Goal: Task Accomplishment & Management: Use online tool/utility

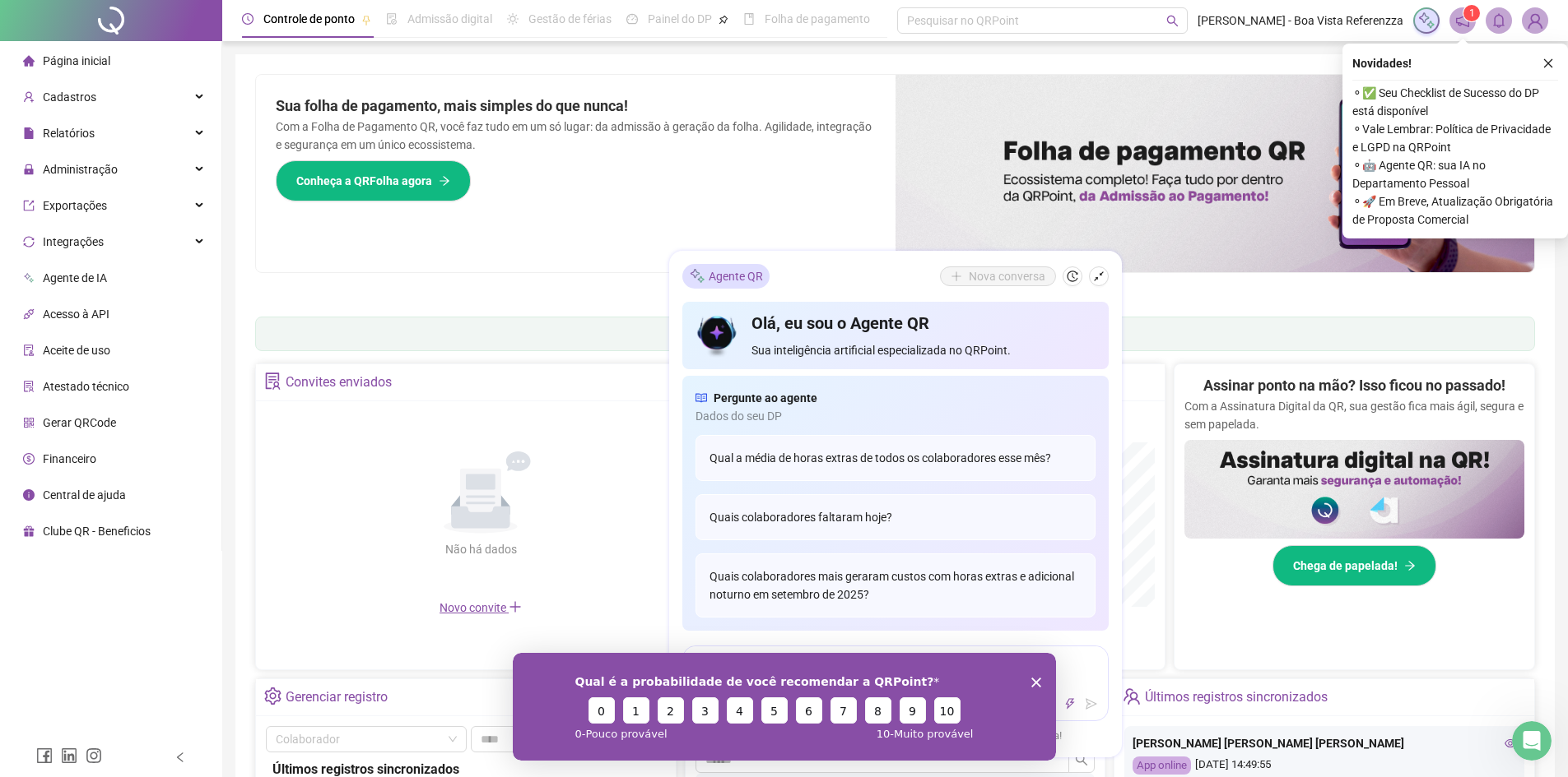
click at [1042, 681] on div "Qual é a probabilidade de você recomendar a QRPoint? 0 1 2 3 4 5 6 7 8 9 10 0 -…" at bounding box center [784, 706] width 543 height 108
click at [813, 165] on div "Sua folha de pagamento, mais simples do que nunca! Com a Folha de Pagamento QR,…" at bounding box center [575, 174] width 639 height 197
click at [1045, 683] on div "Qual é a probabilidade de você recomendar a QRPoint? 0 1 2 3 4 5 6 7 8 9 10 0 -…" at bounding box center [784, 706] width 543 height 108
click at [1038, 676] on icon "Encerrar pesquisa" at bounding box center [1035, 681] width 10 height 10
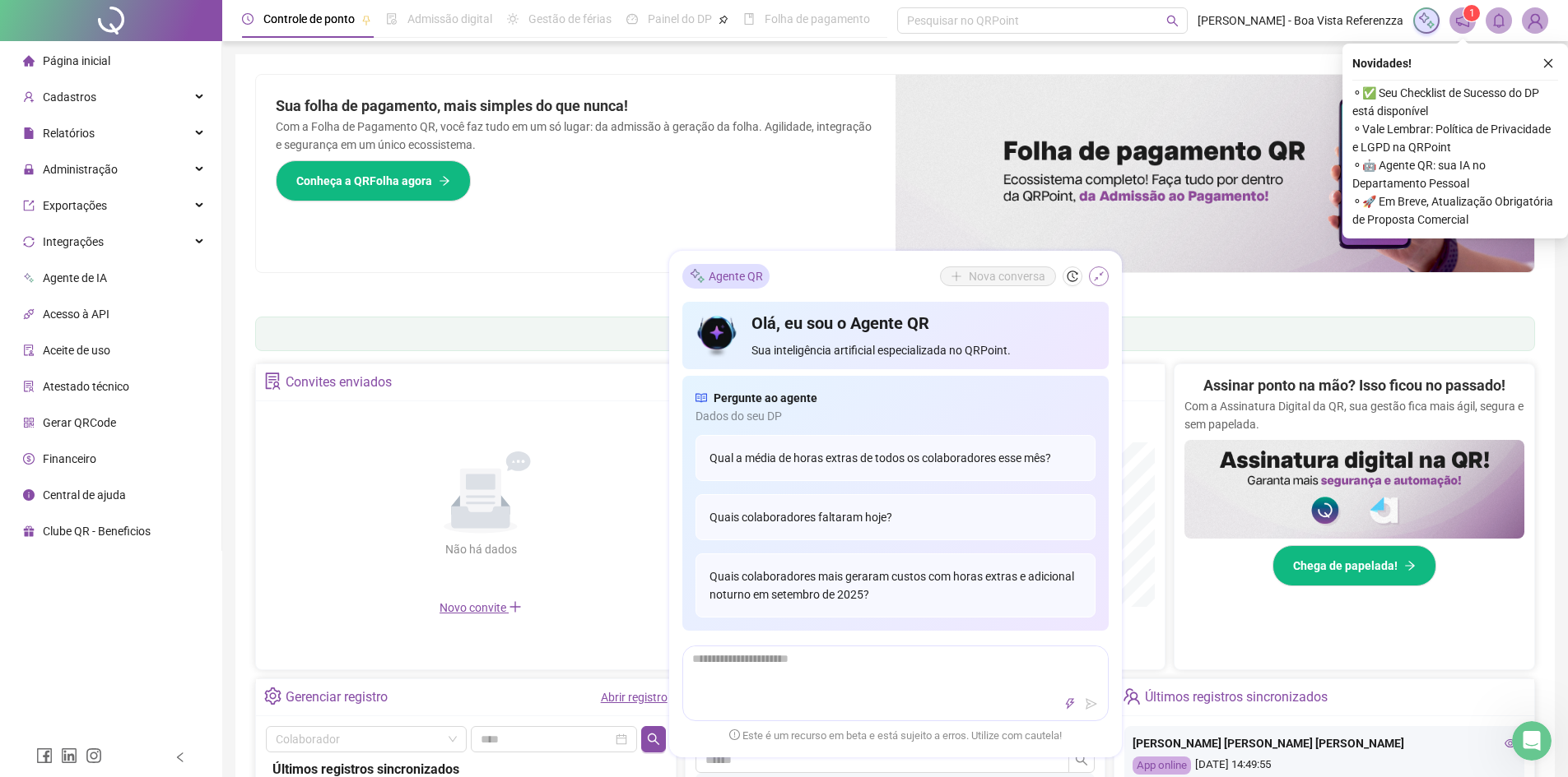
click at [1099, 277] on icon "shrink" at bounding box center [1099, 276] width 11 height 11
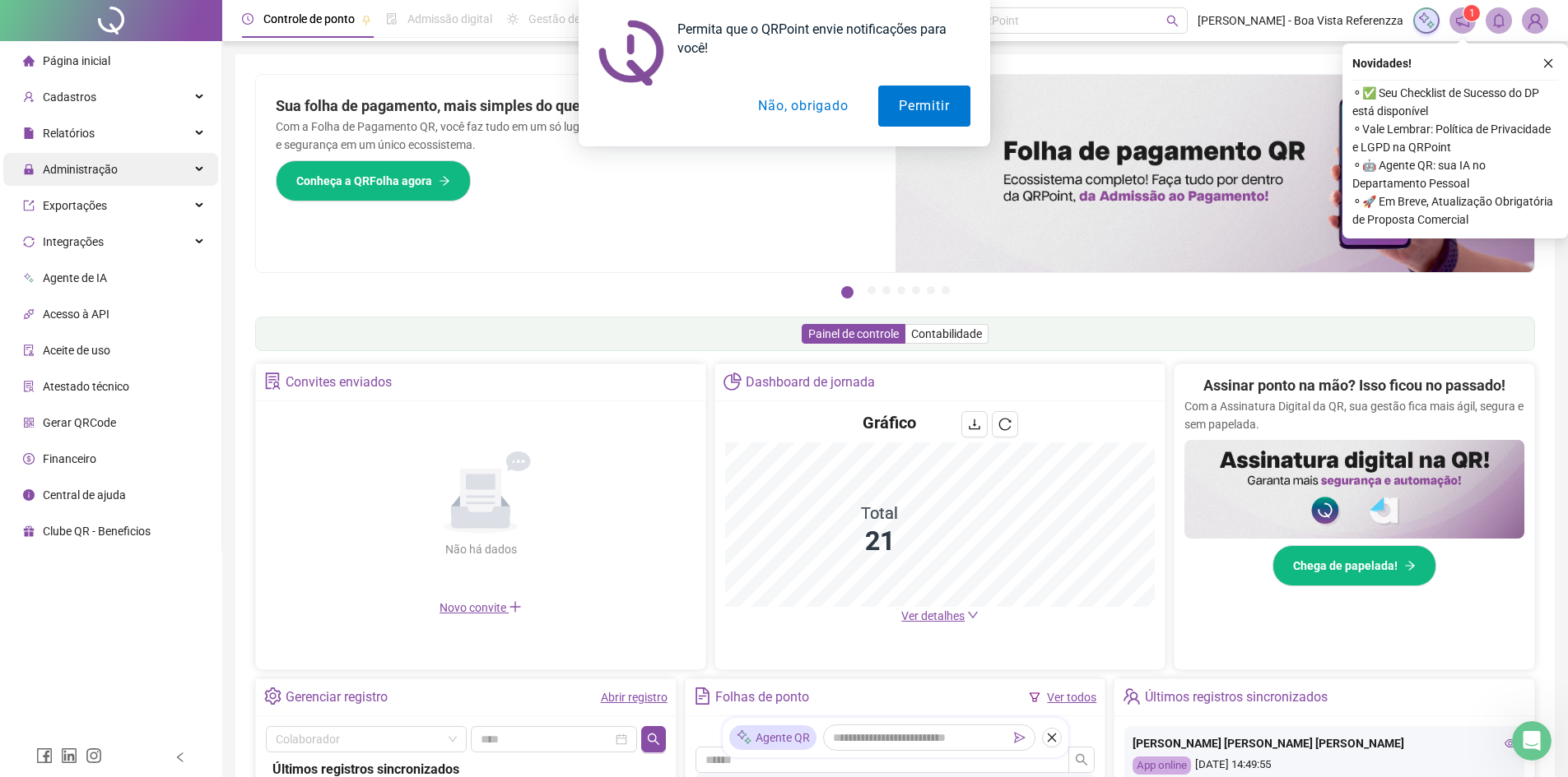
click at [102, 172] on span "Administração" at bounding box center [81, 169] width 75 height 13
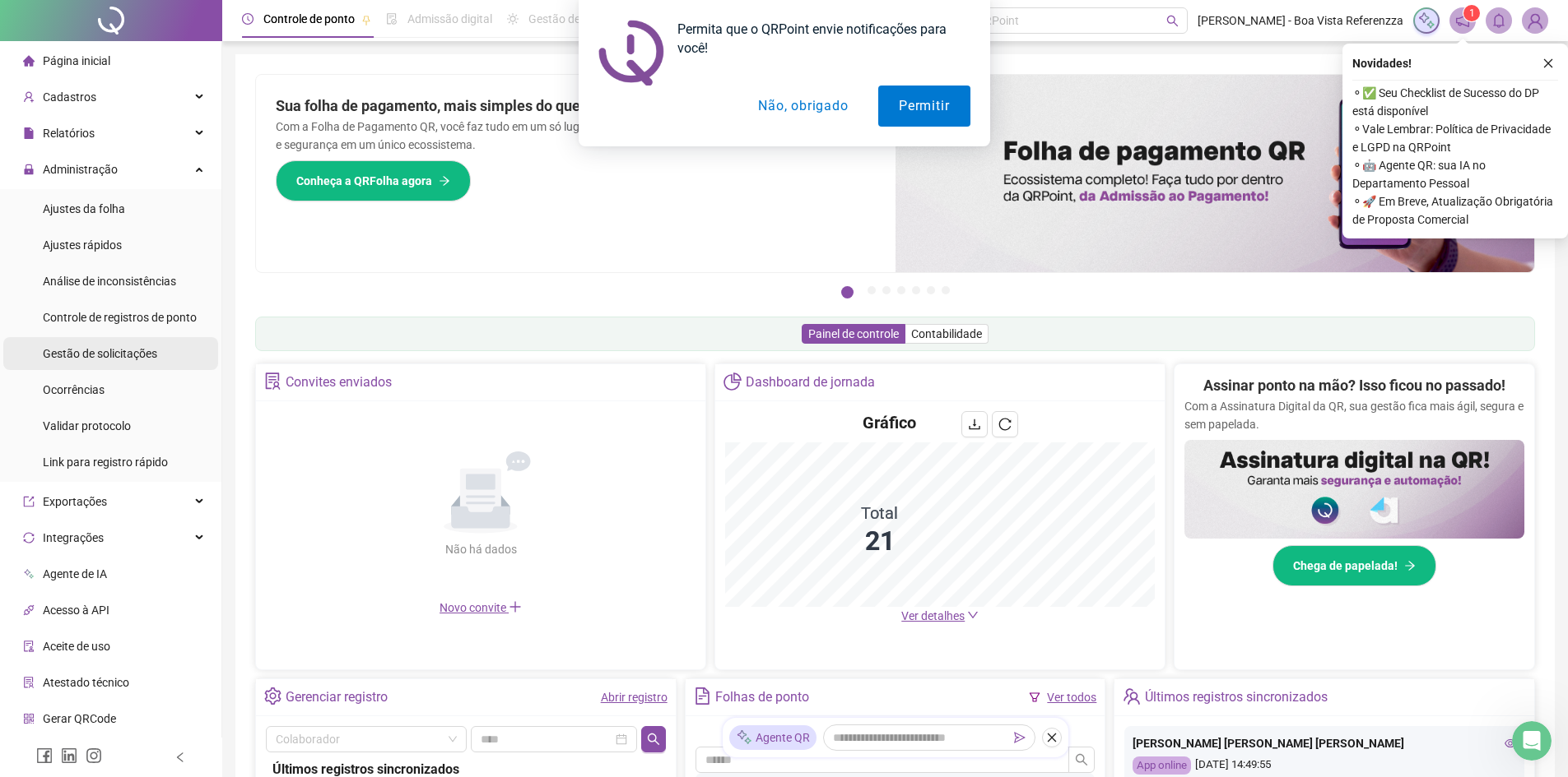
click at [132, 353] on span "Gestão de solicitações" at bounding box center [101, 353] width 115 height 13
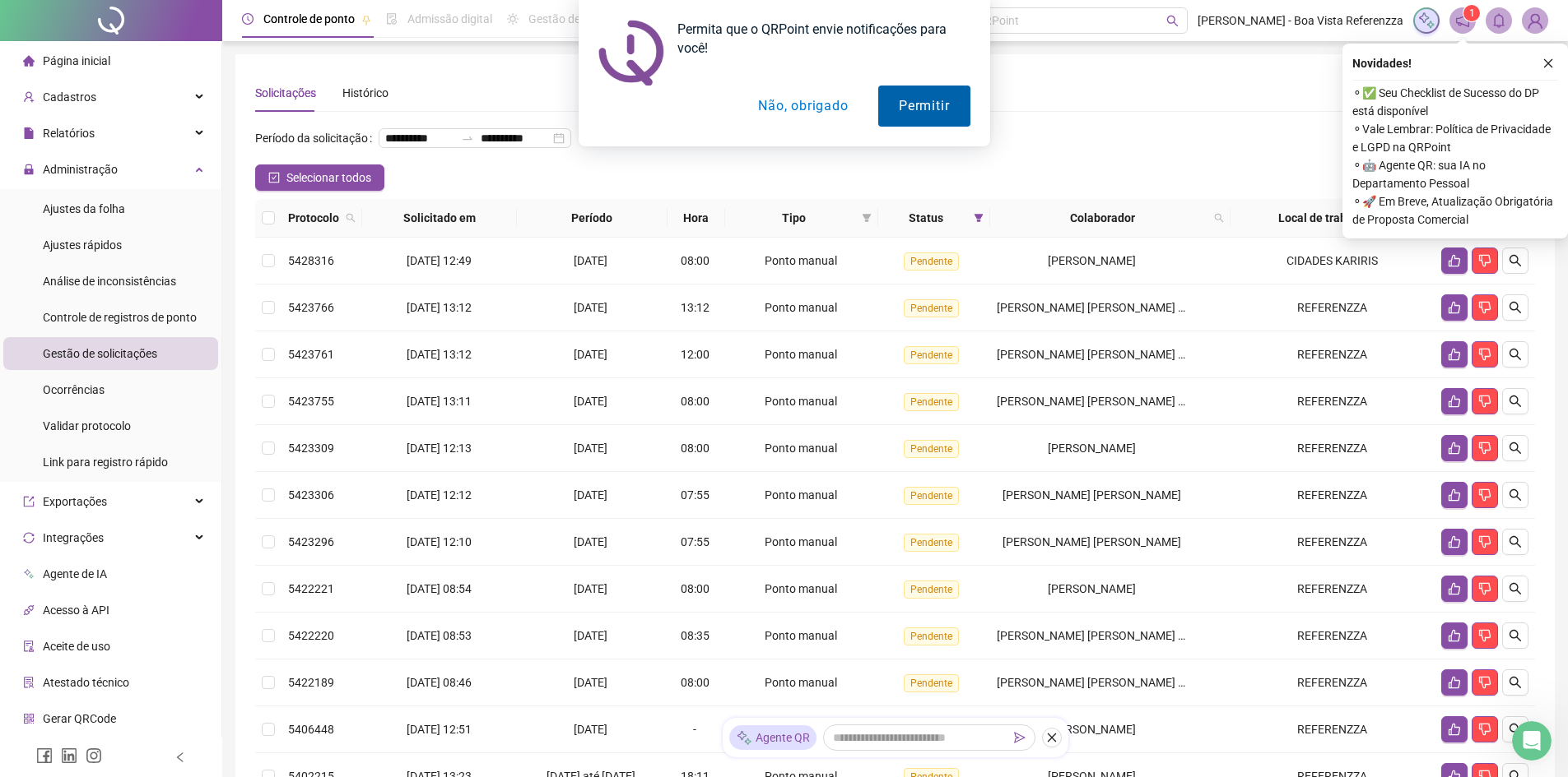
click at [943, 115] on button "Permitir" at bounding box center [923, 106] width 91 height 41
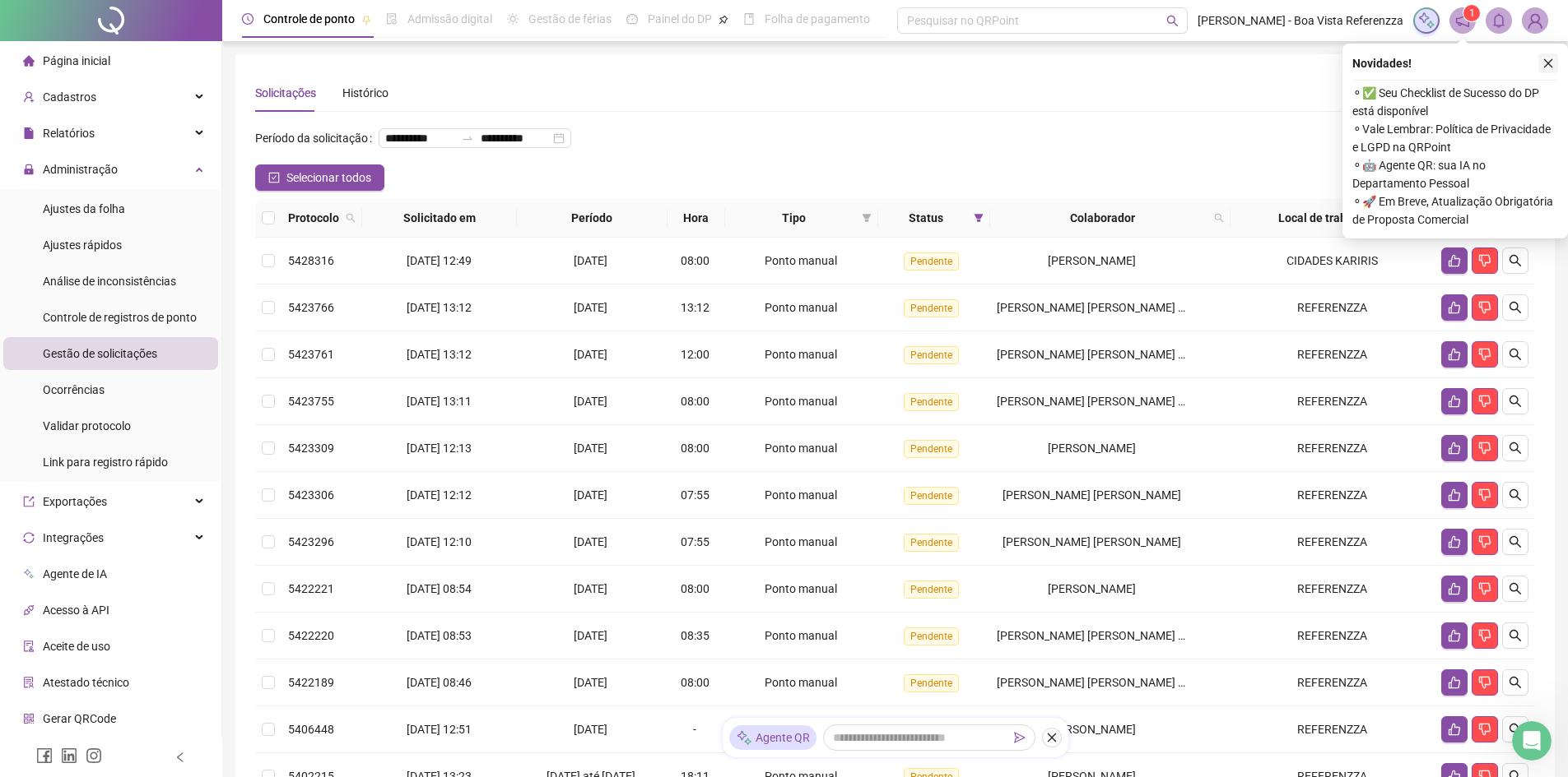
click at [1554, 65] on button "button" at bounding box center [1547, 63] width 20 height 20
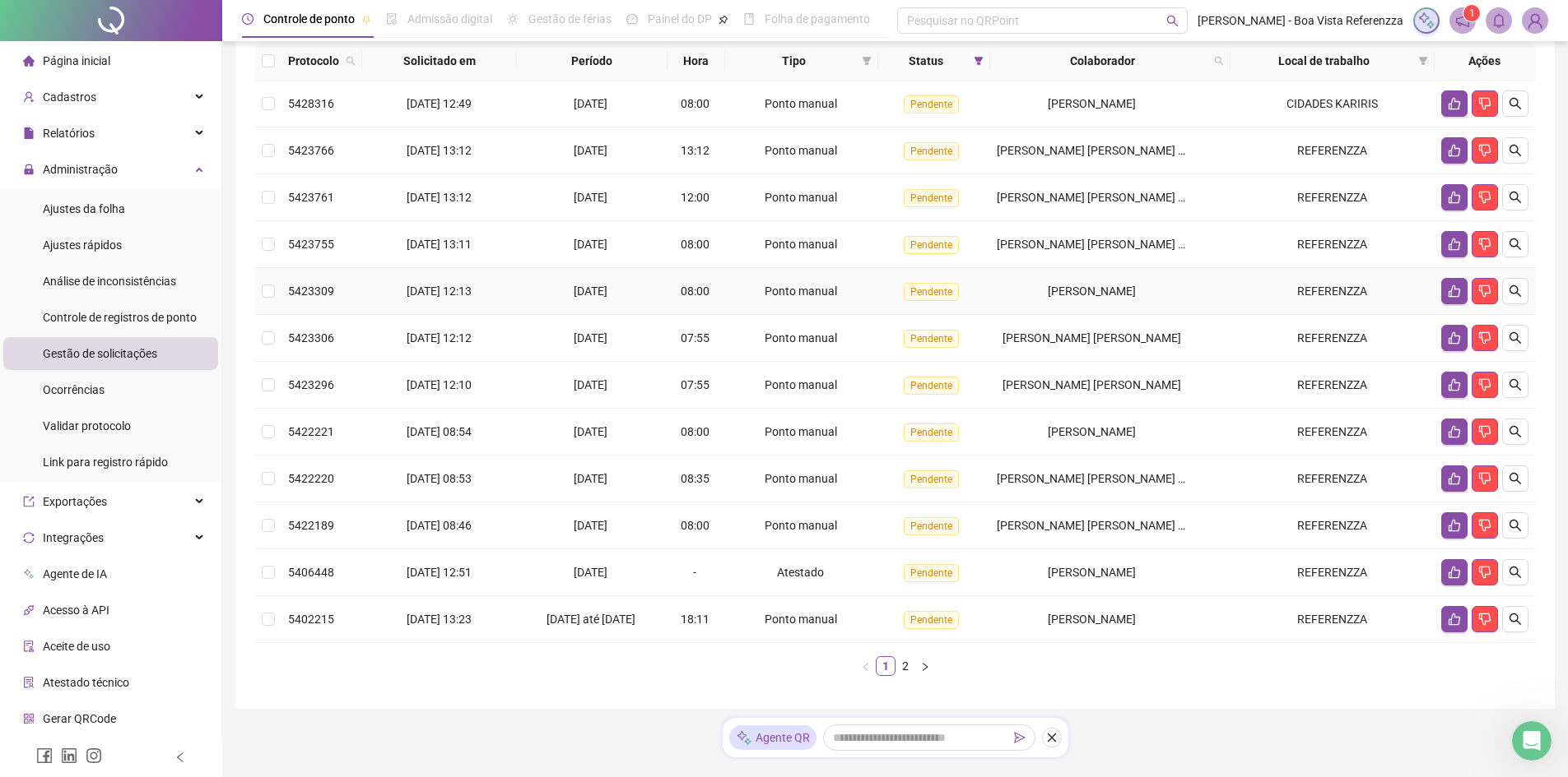
scroll to position [225, 0]
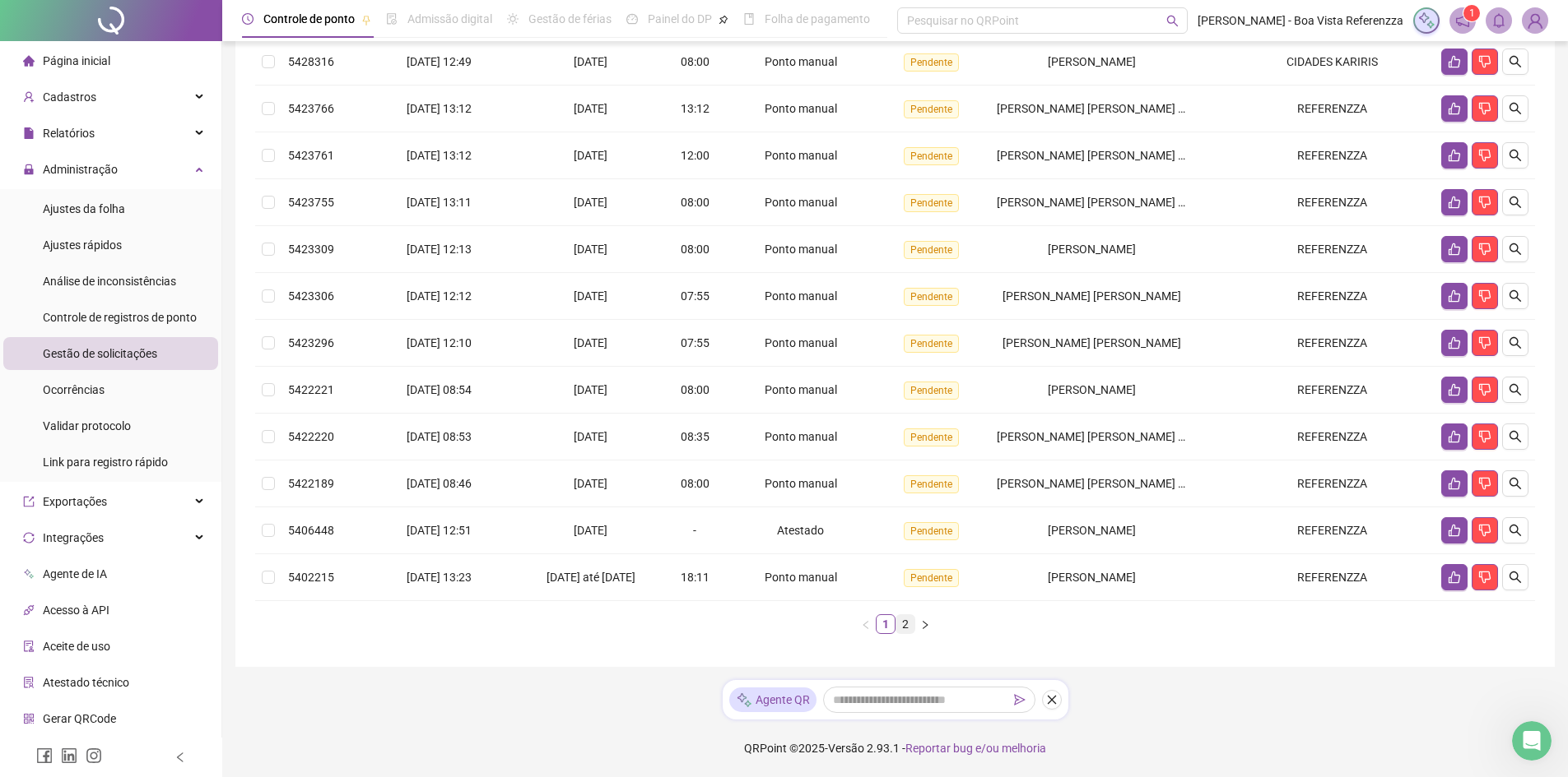
click at [905, 622] on link "2" at bounding box center [904, 624] width 18 height 18
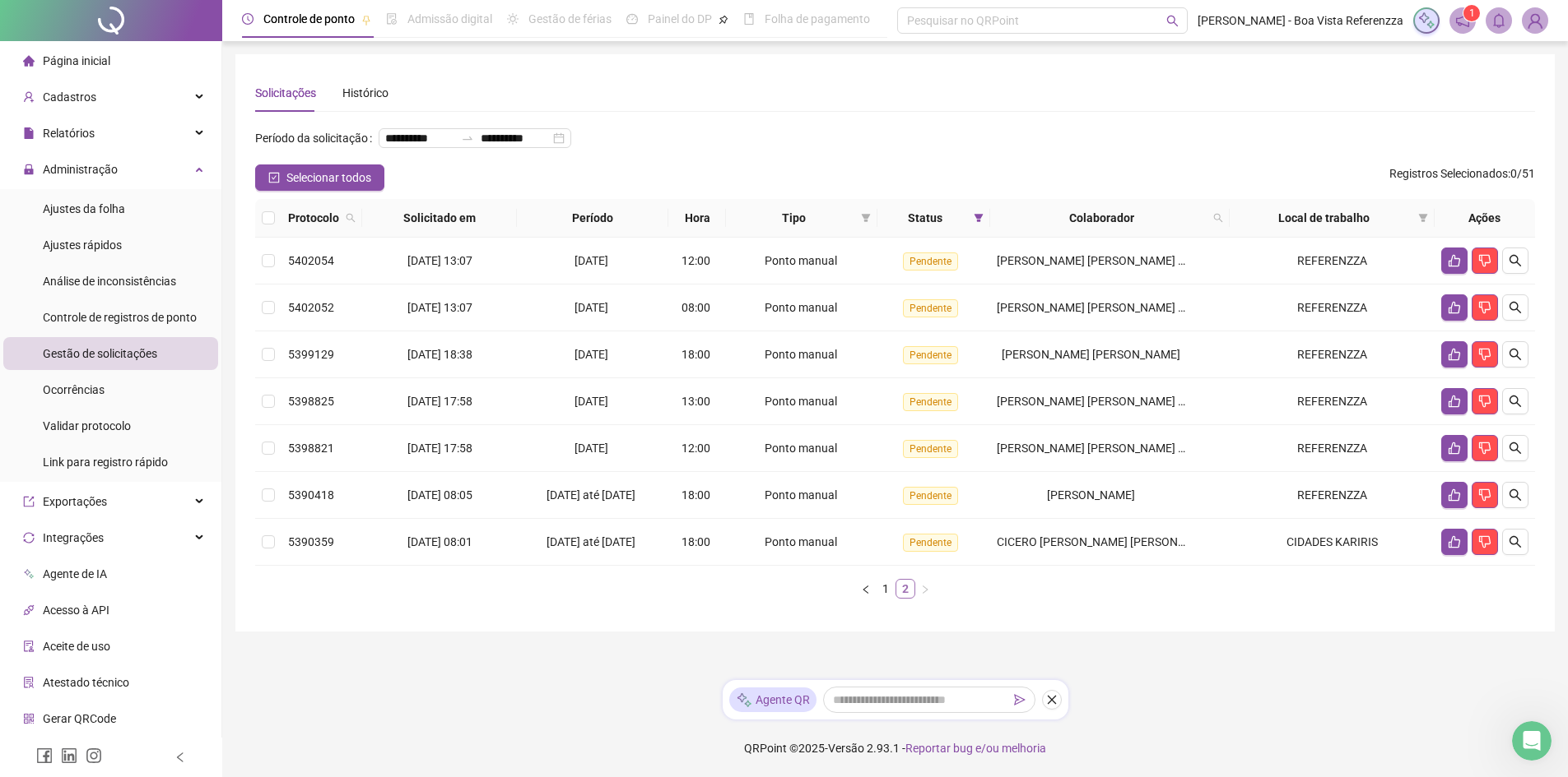
scroll to position [0, 0]
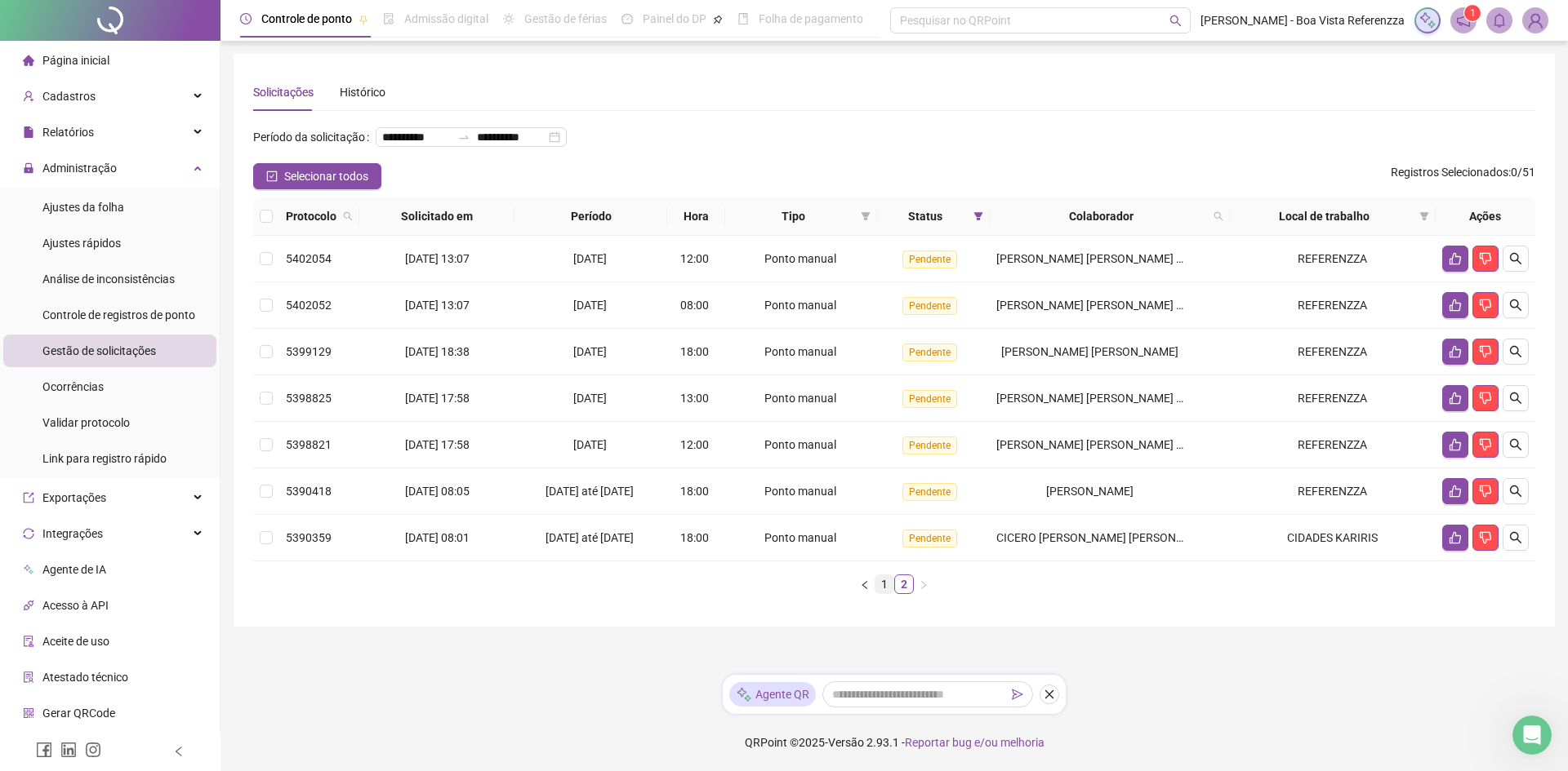
click at [881, 593] on link "1" at bounding box center [883, 584] width 18 height 18
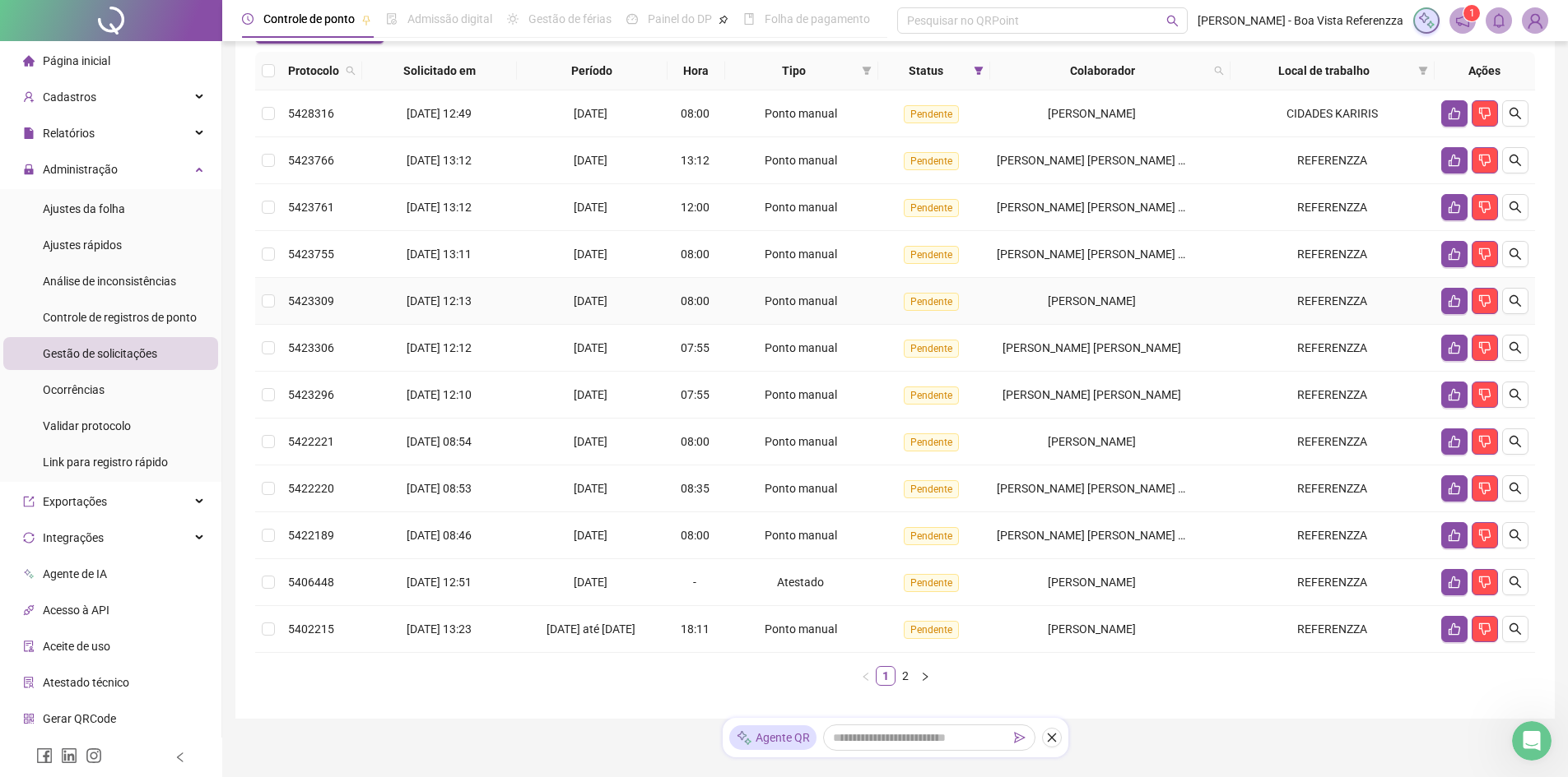
scroll to position [164, 0]
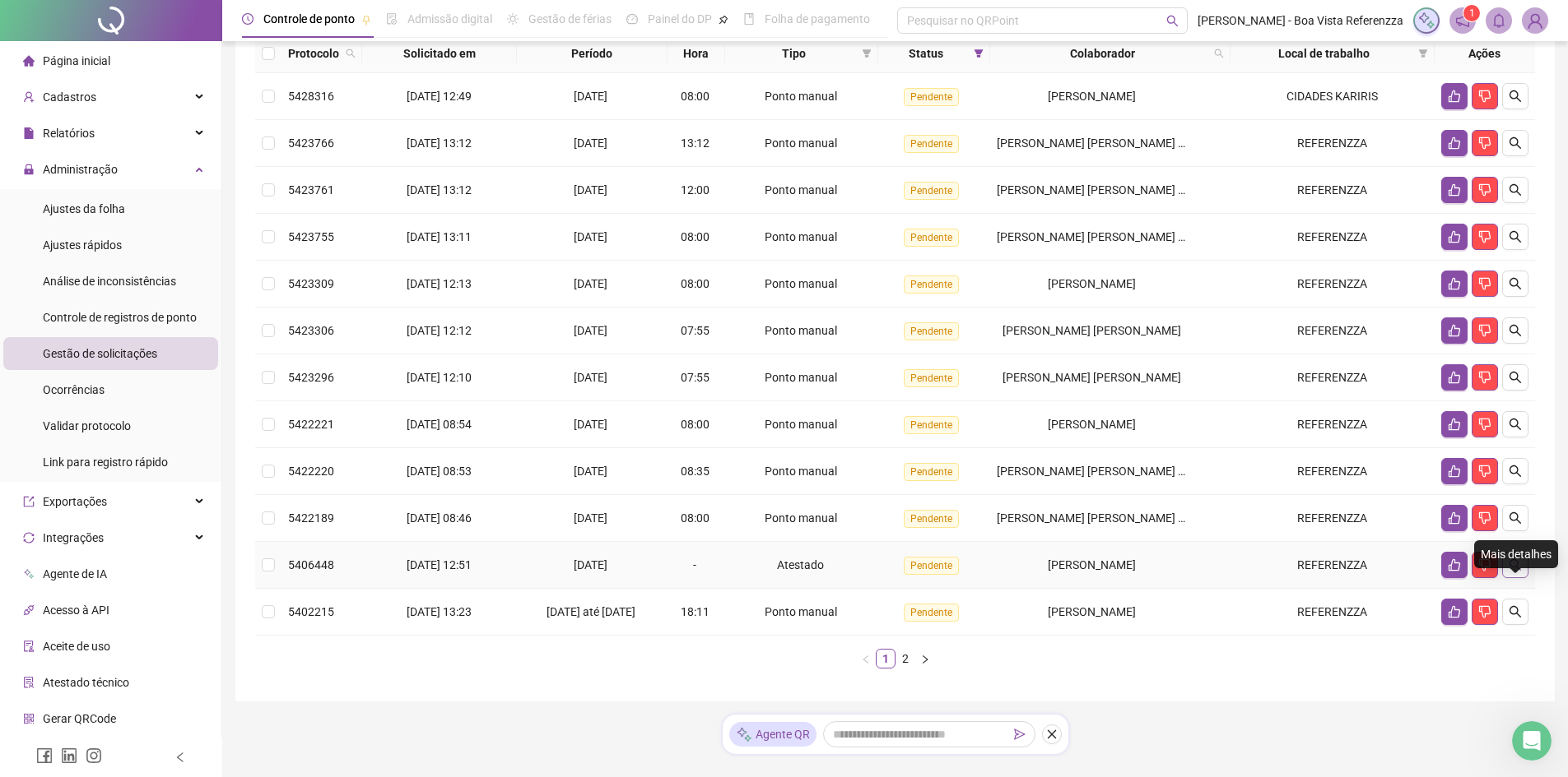
click at [1517, 578] on button "button" at bounding box center [1515, 565] width 26 height 26
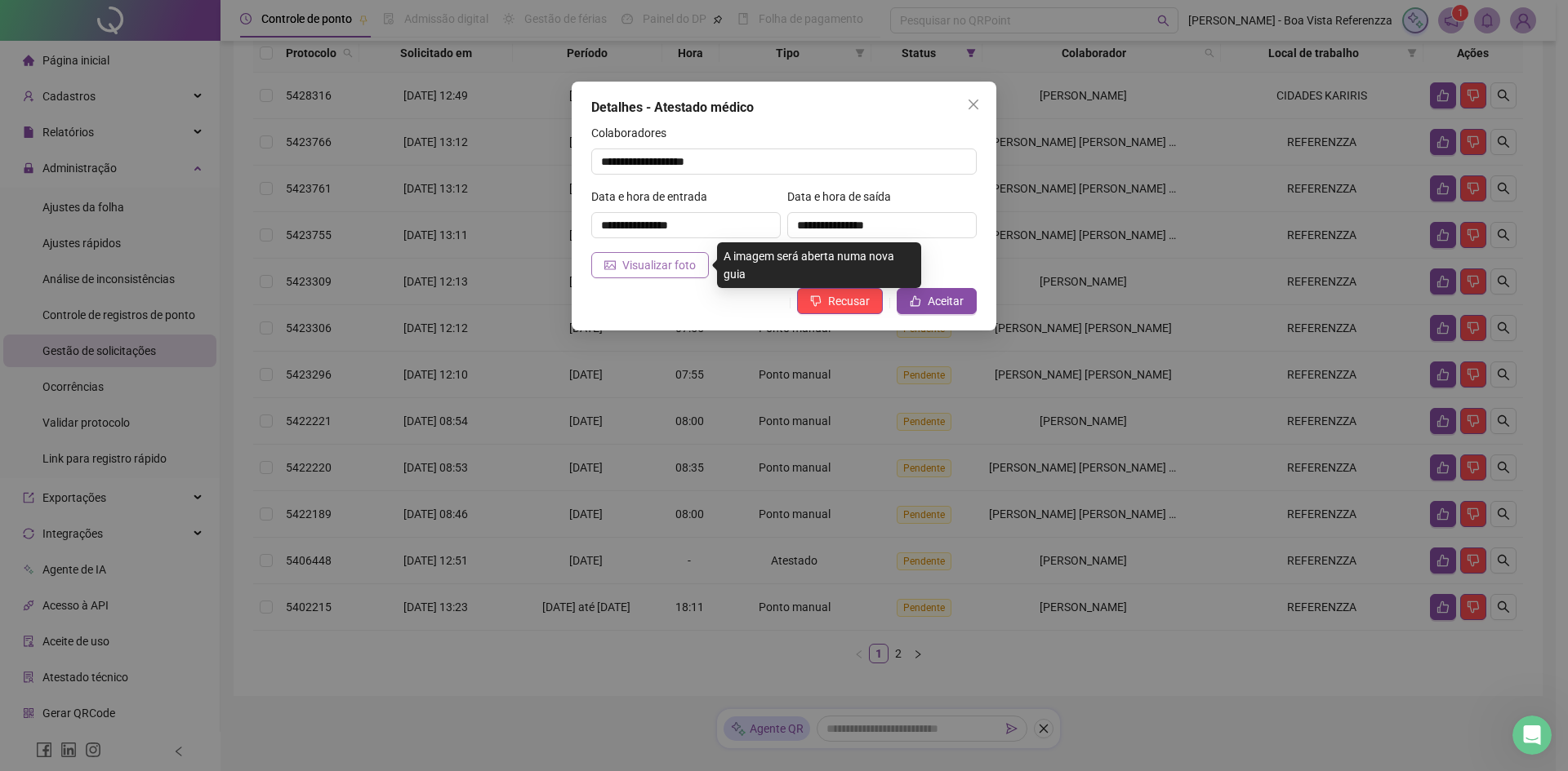
click at [652, 258] on span "Visualizar foto" at bounding box center [659, 265] width 74 height 18
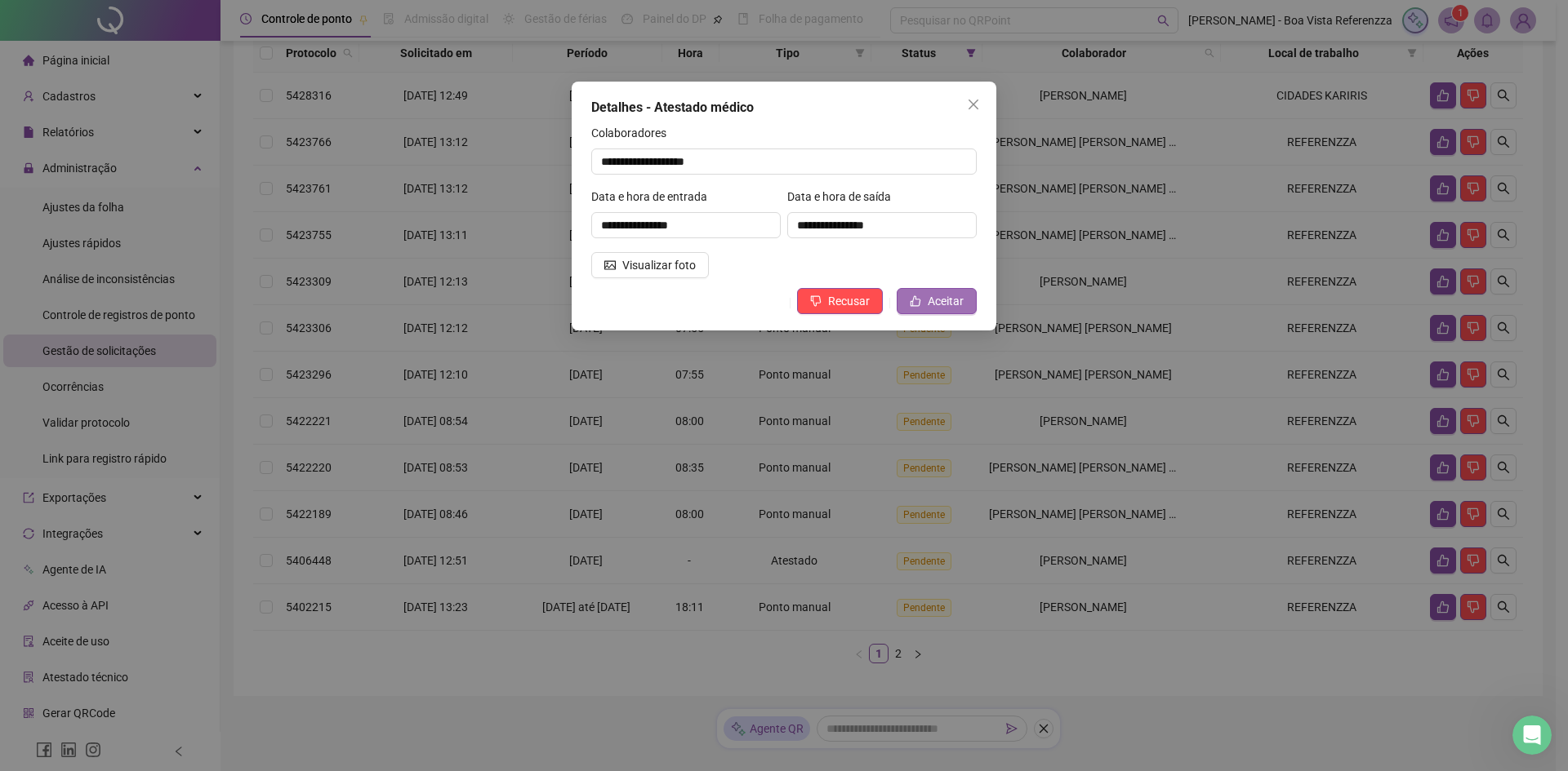
click at [935, 306] on span "Aceitar" at bounding box center [945, 300] width 36 height 18
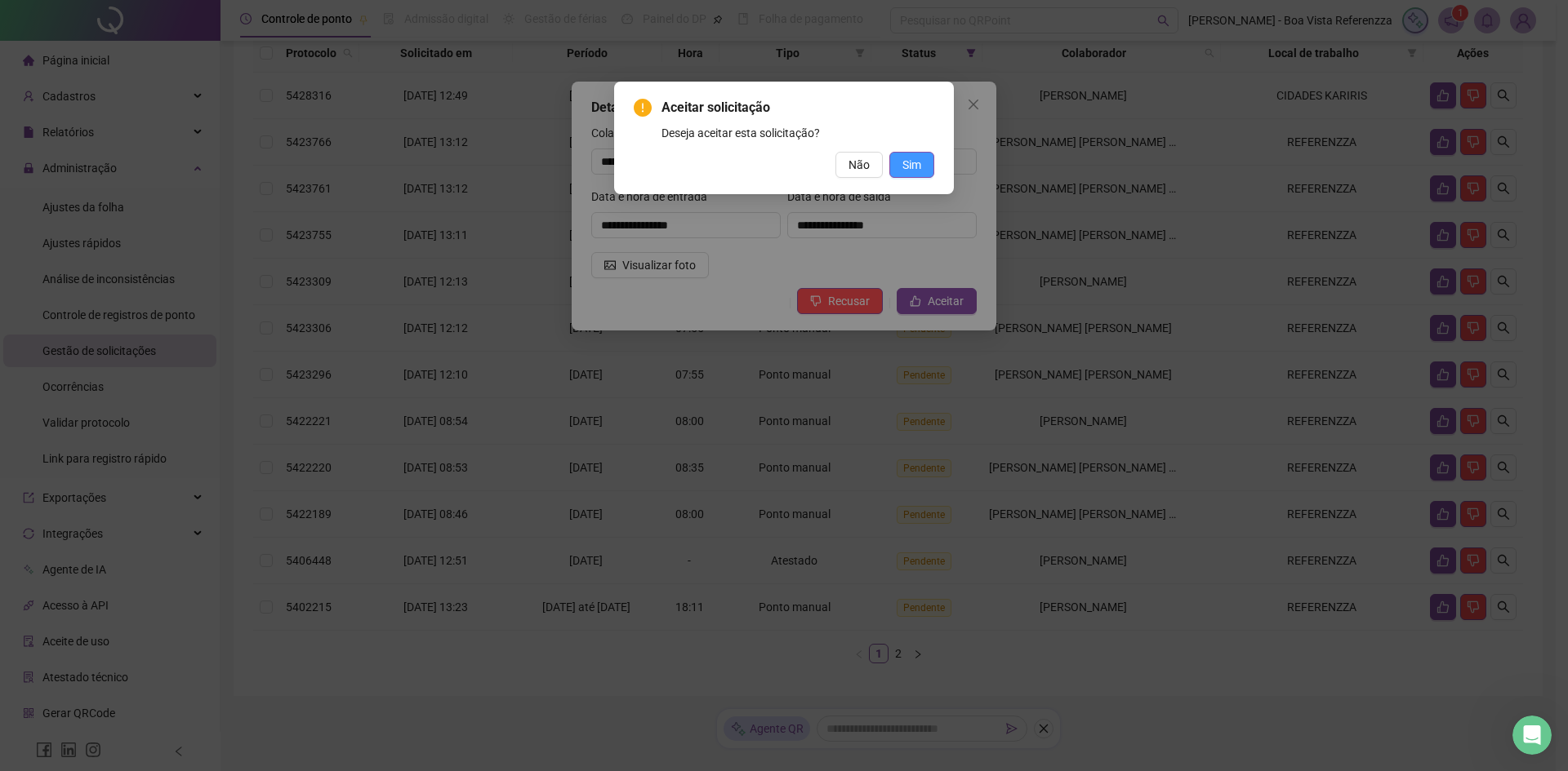
click at [916, 160] on span "Sim" at bounding box center [911, 164] width 19 height 18
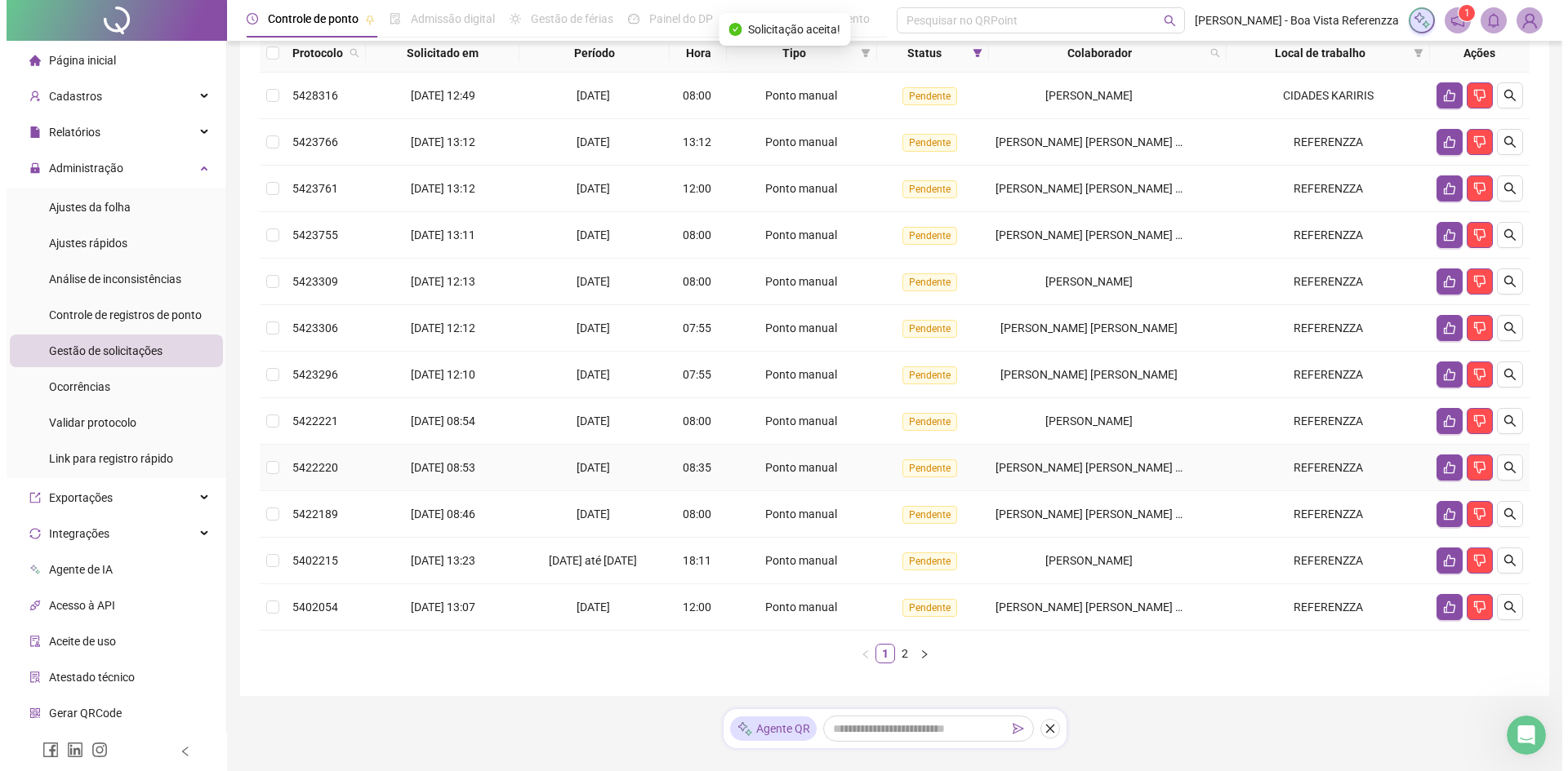
scroll to position [0, 0]
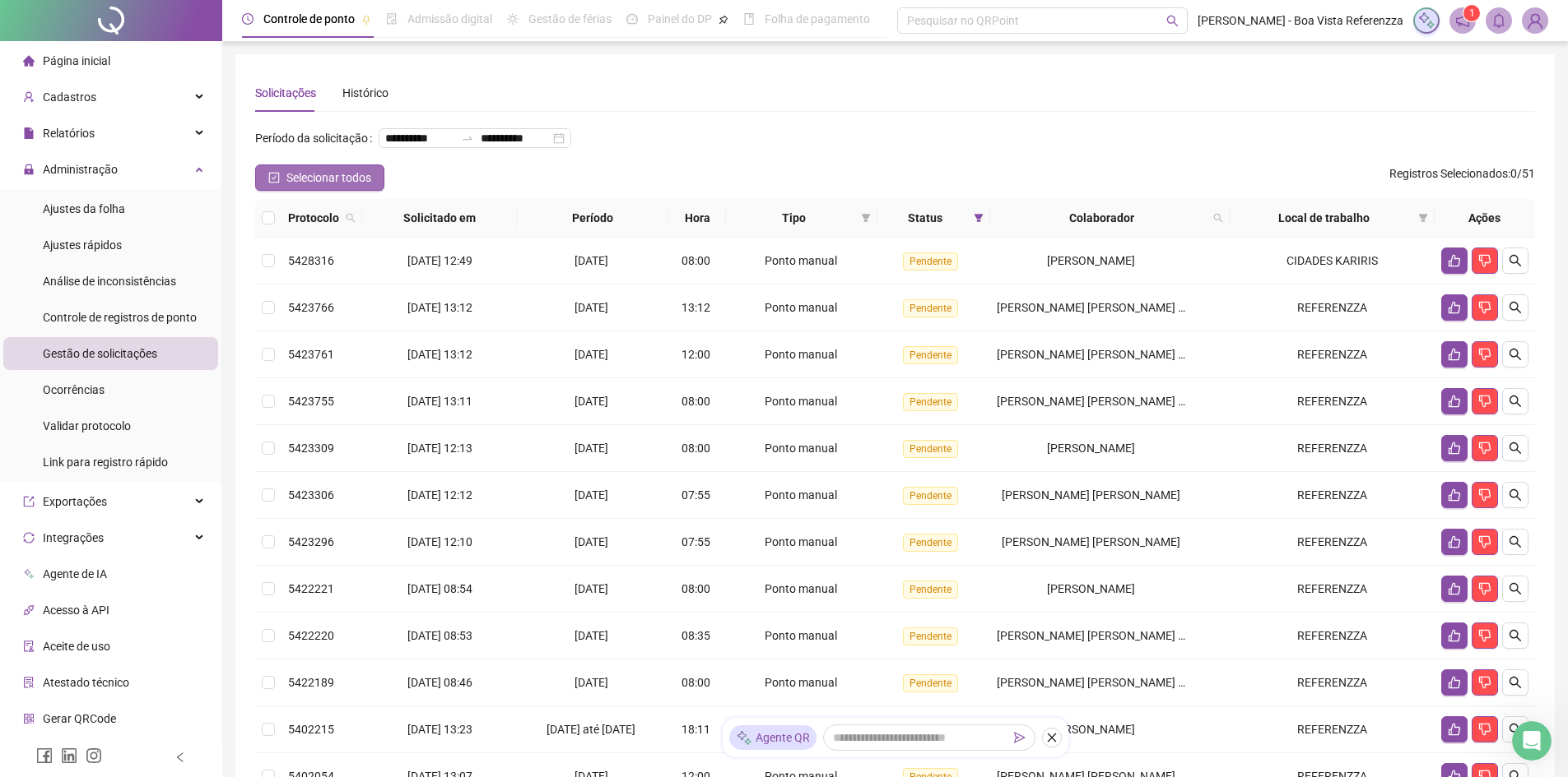
click at [300, 187] on span "Selecionar todos" at bounding box center [329, 177] width 85 height 18
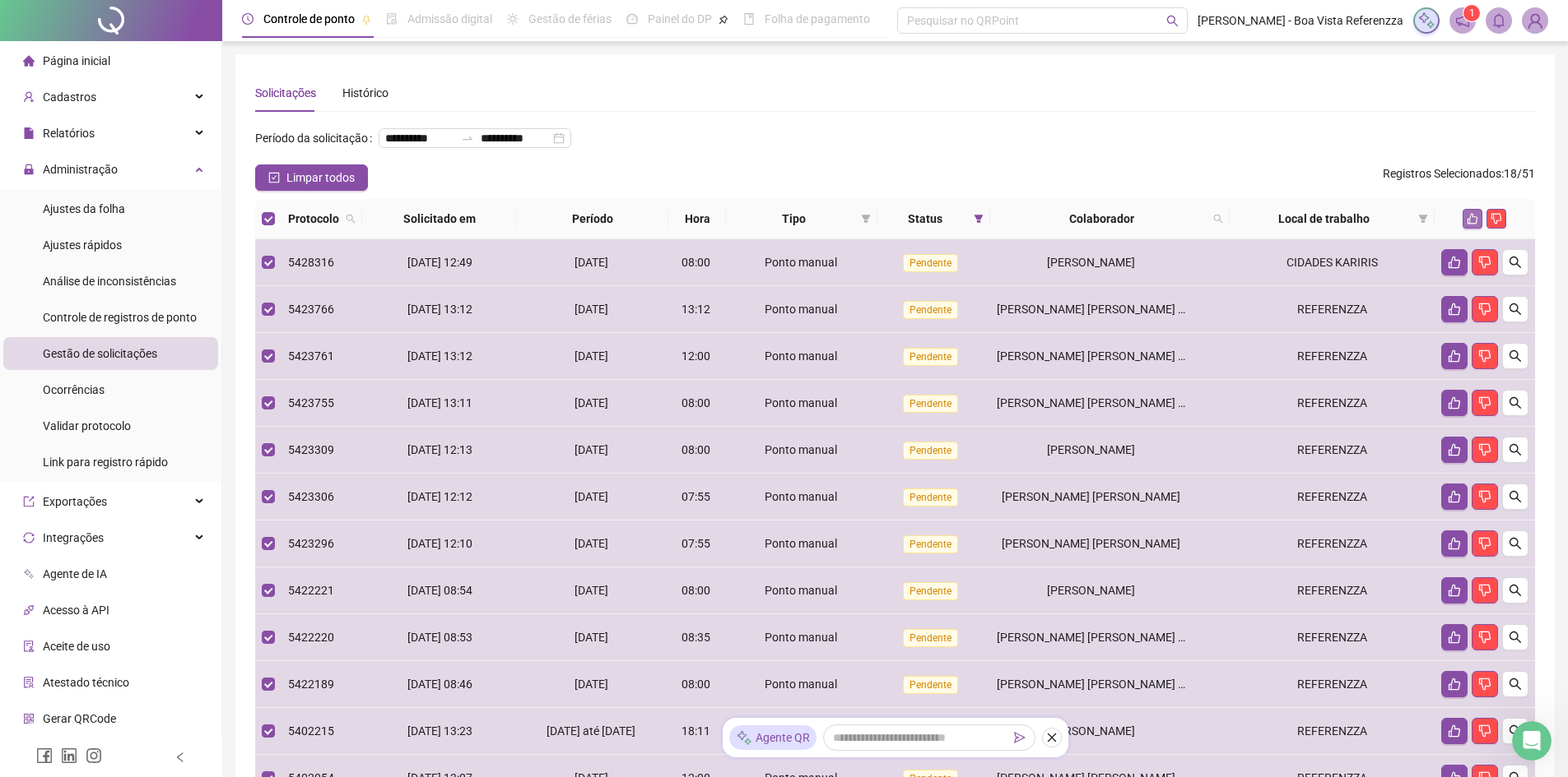
click at [1471, 228] on button "button" at bounding box center [1472, 218] width 20 height 20
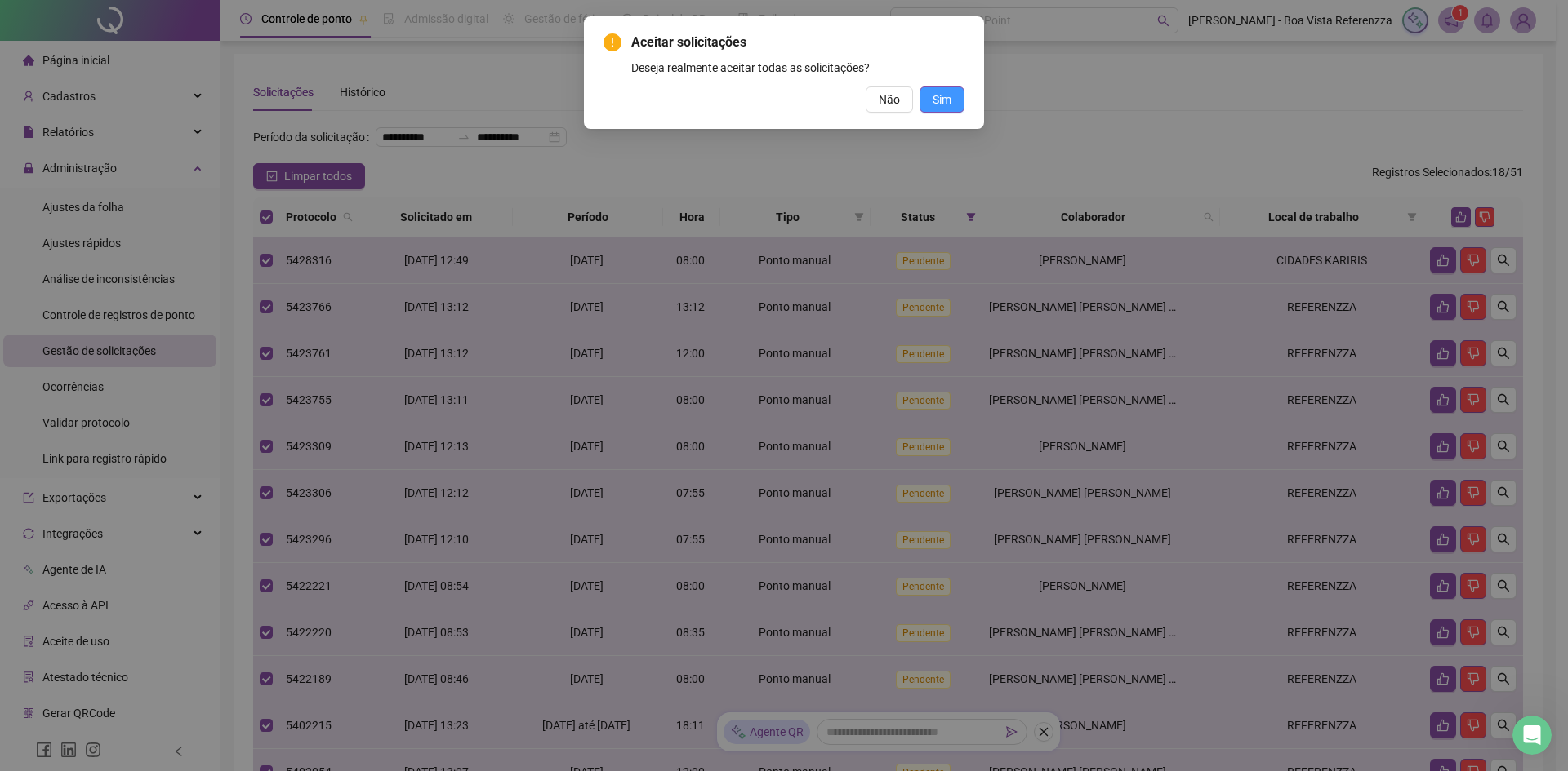
click at [940, 106] on span "Sim" at bounding box center [942, 99] width 19 height 18
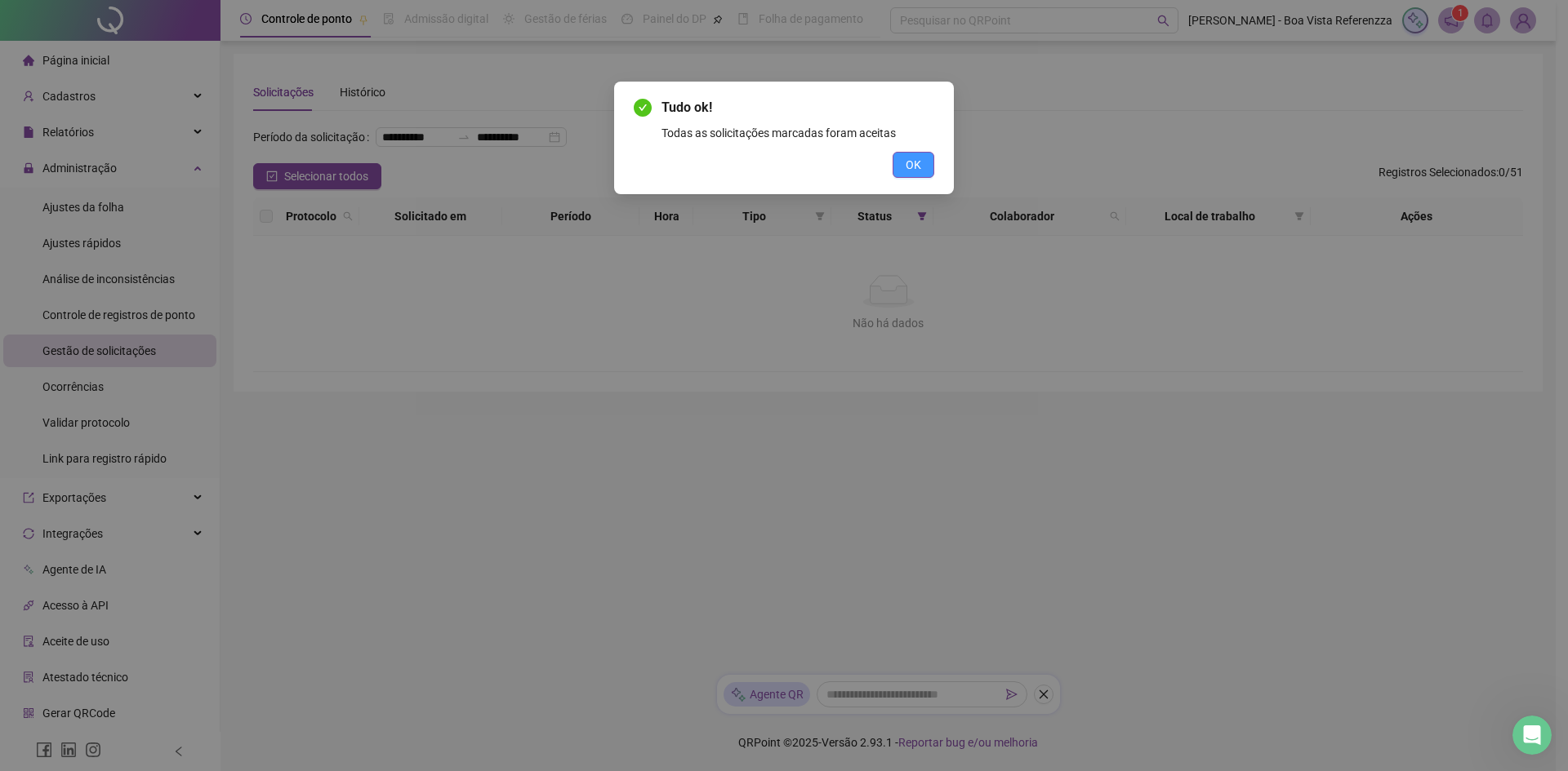
click at [915, 170] on span "OK" at bounding box center [913, 164] width 16 height 18
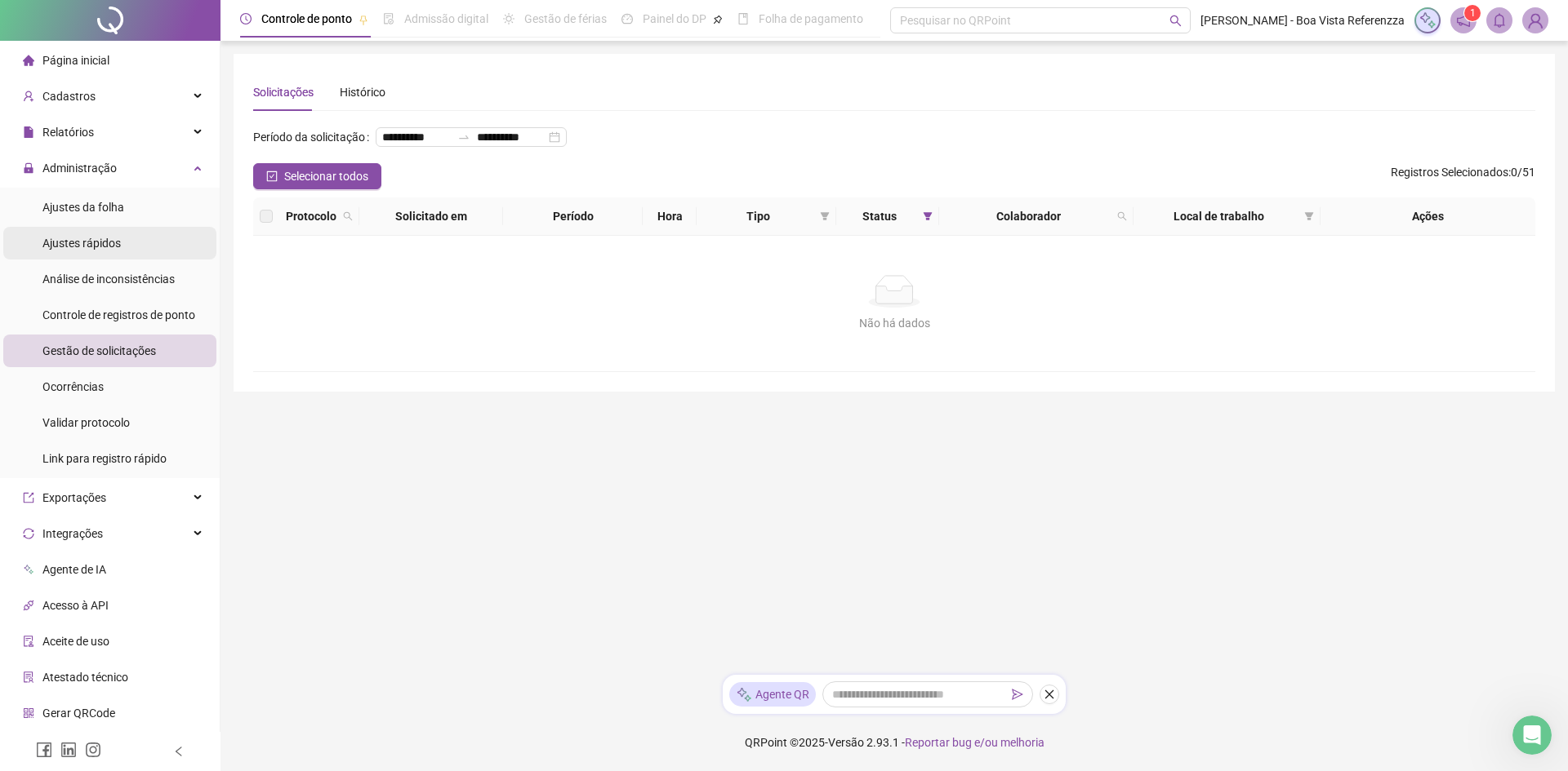
click at [95, 244] on span "Ajustes rápidos" at bounding box center [82, 243] width 78 height 13
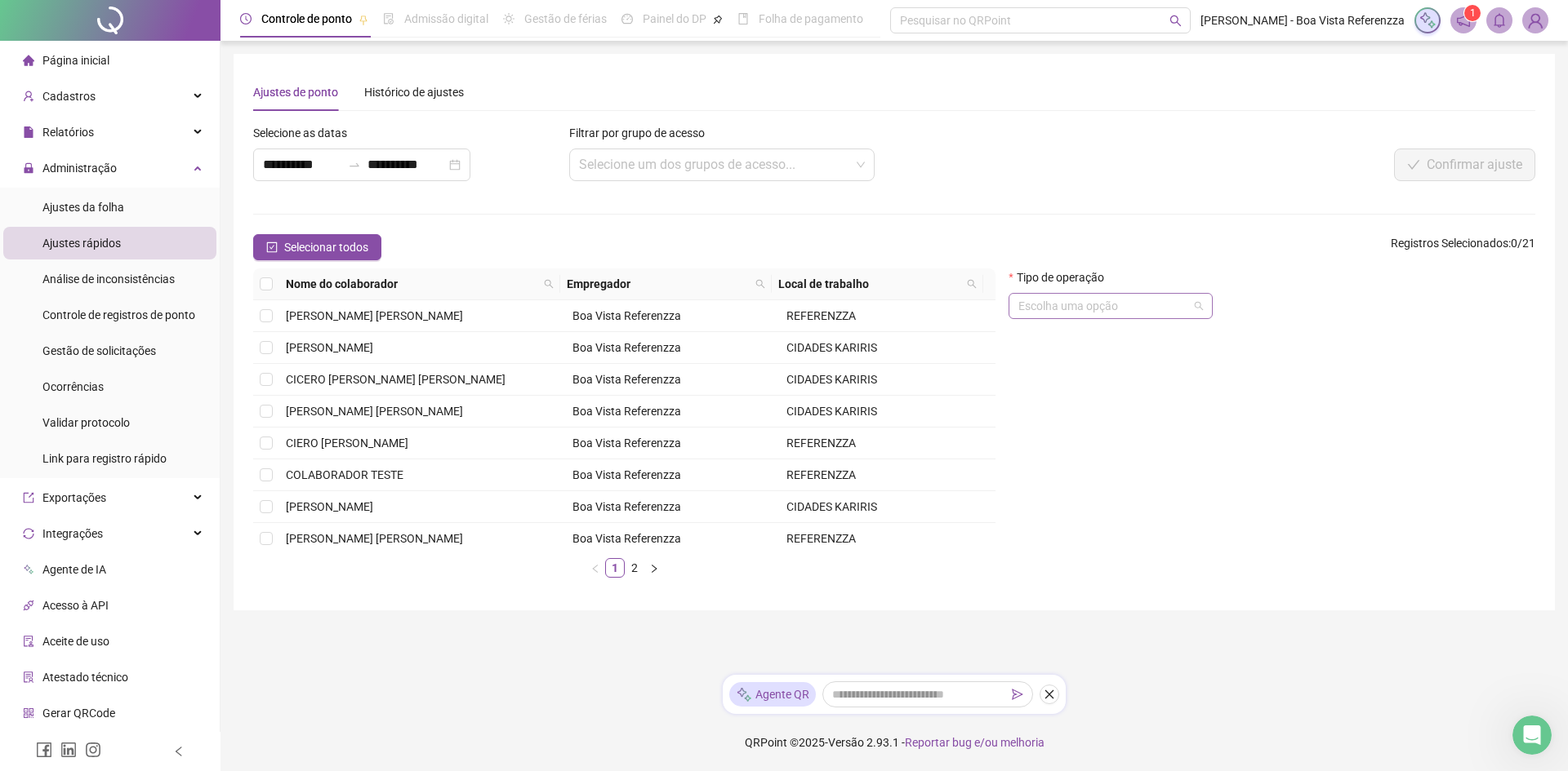
click at [1075, 298] on input "search" at bounding box center [1103, 306] width 170 height 24
click at [341, 161] on input "**********" at bounding box center [302, 164] width 78 height 20
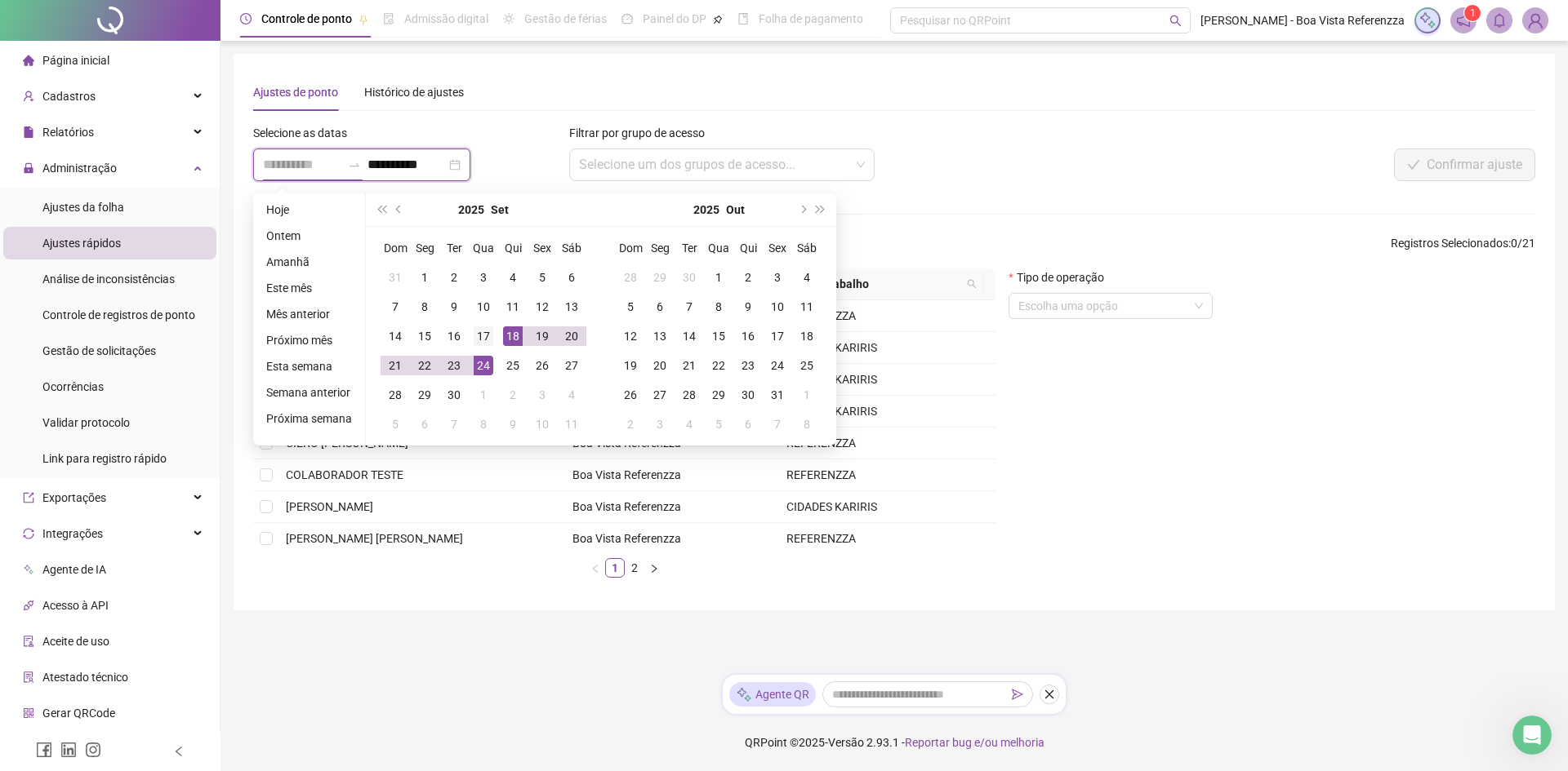
type input "**********"
click at [477, 332] on div "17" at bounding box center [483, 336] width 20 height 20
type input "**********"
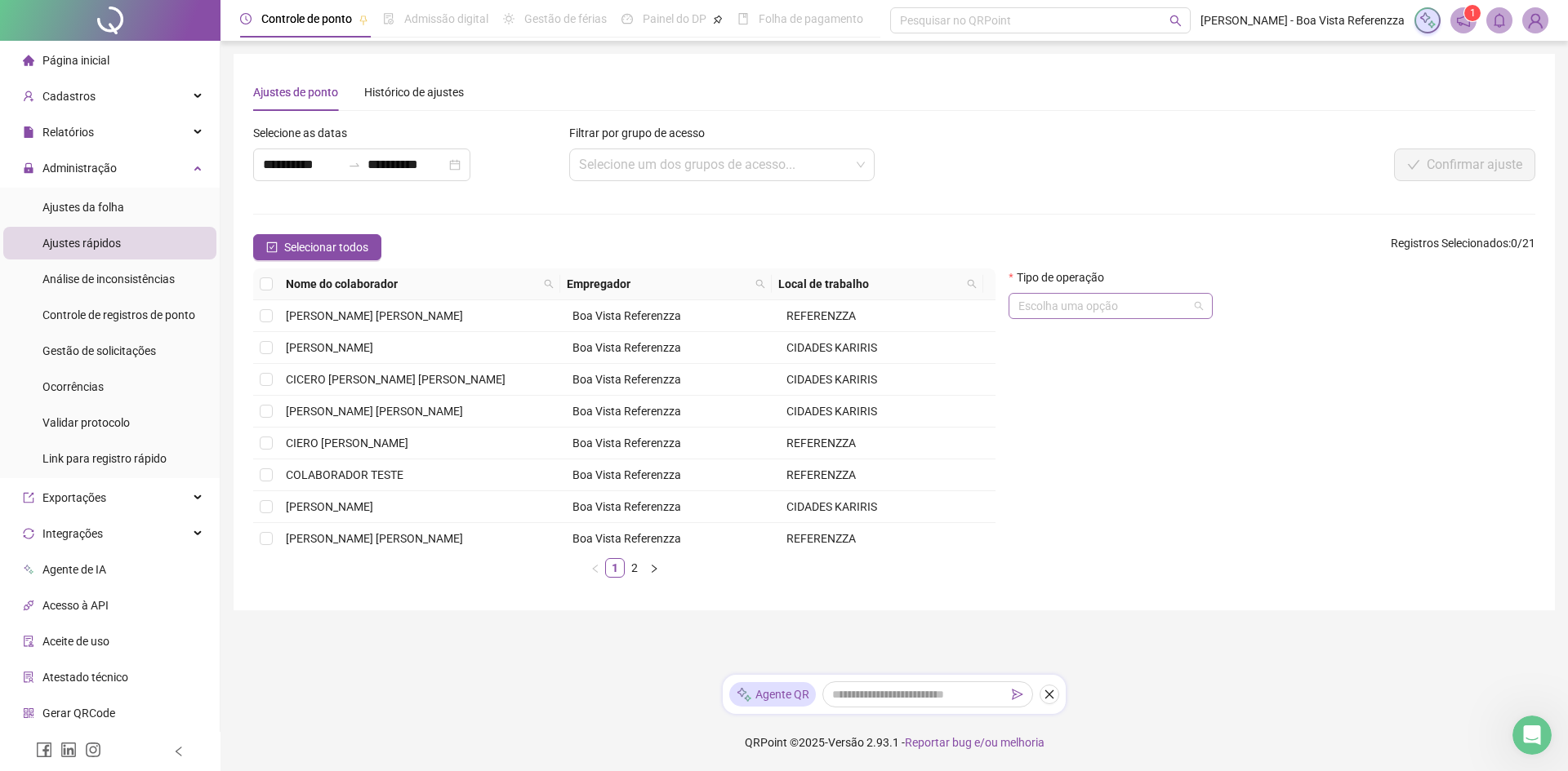
click at [1125, 303] on input "search" at bounding box center [1103, 306] width 170 height 24
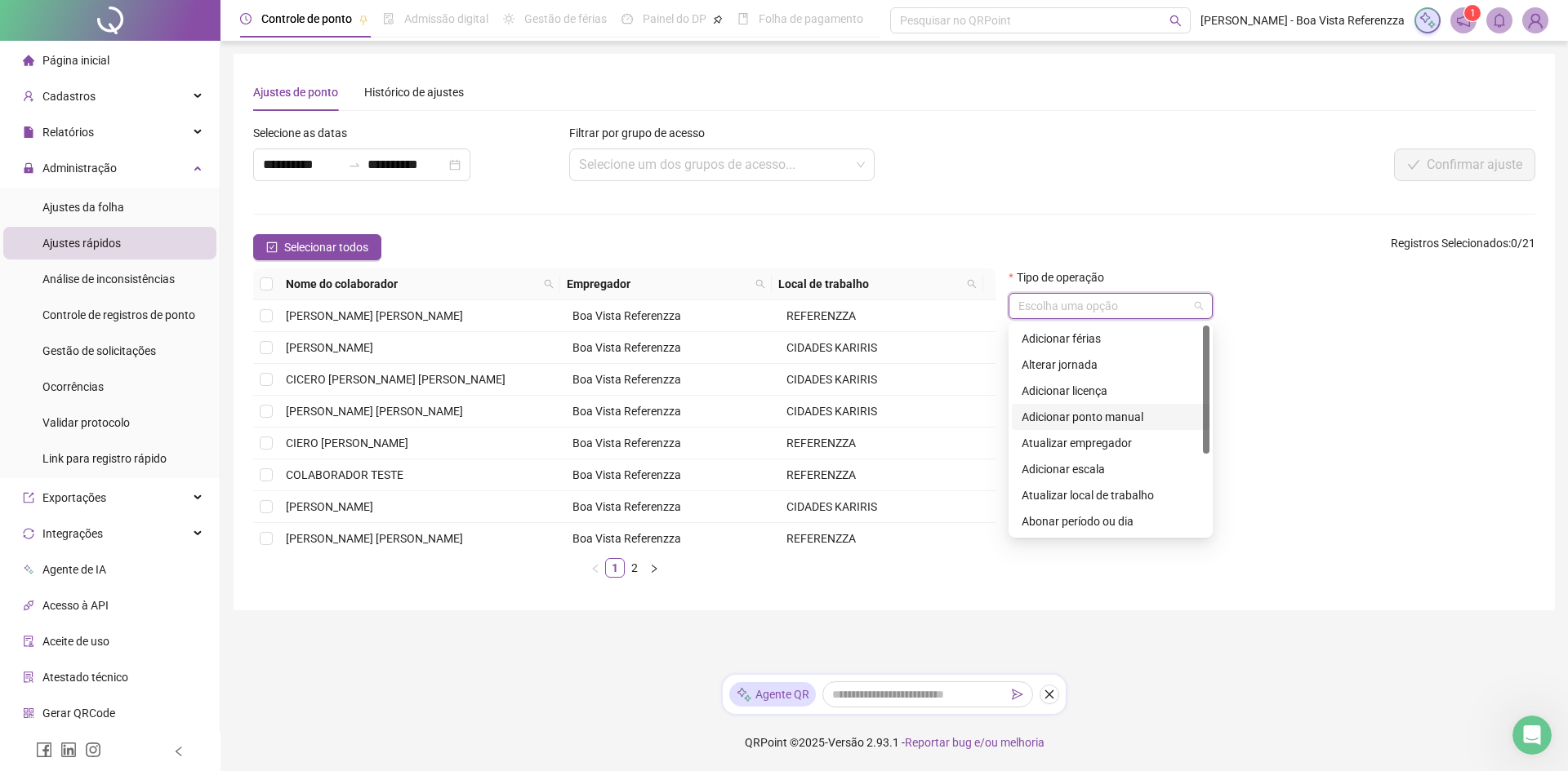
click at [1094, 418] on div "Adicionar ponto manual" at bounding box center [1110, 417] width 178 height 18
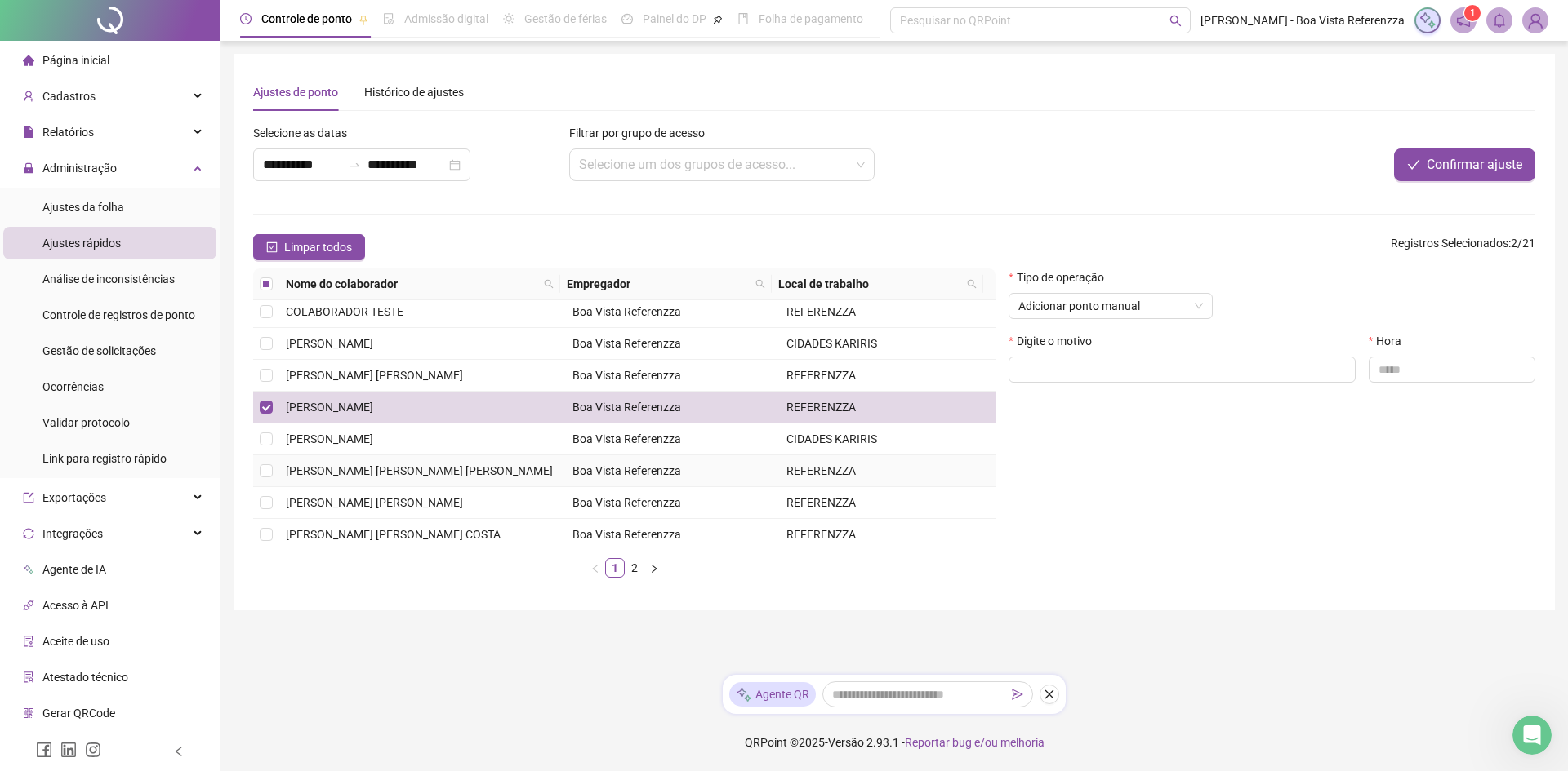
scroll to position [232, 0]
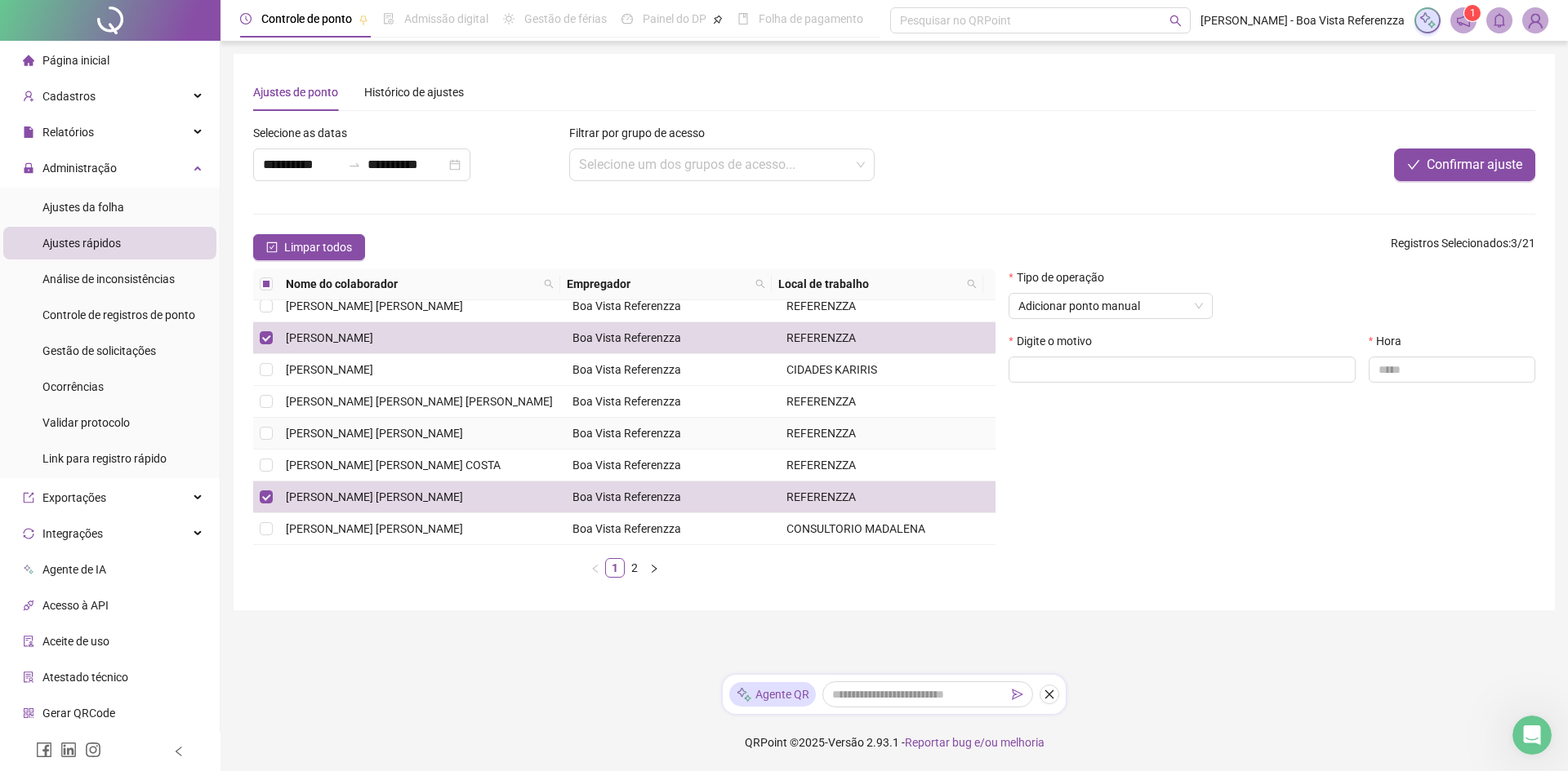
click at [258, 432] on td at bounding box center [266, 434] width 26 height 32
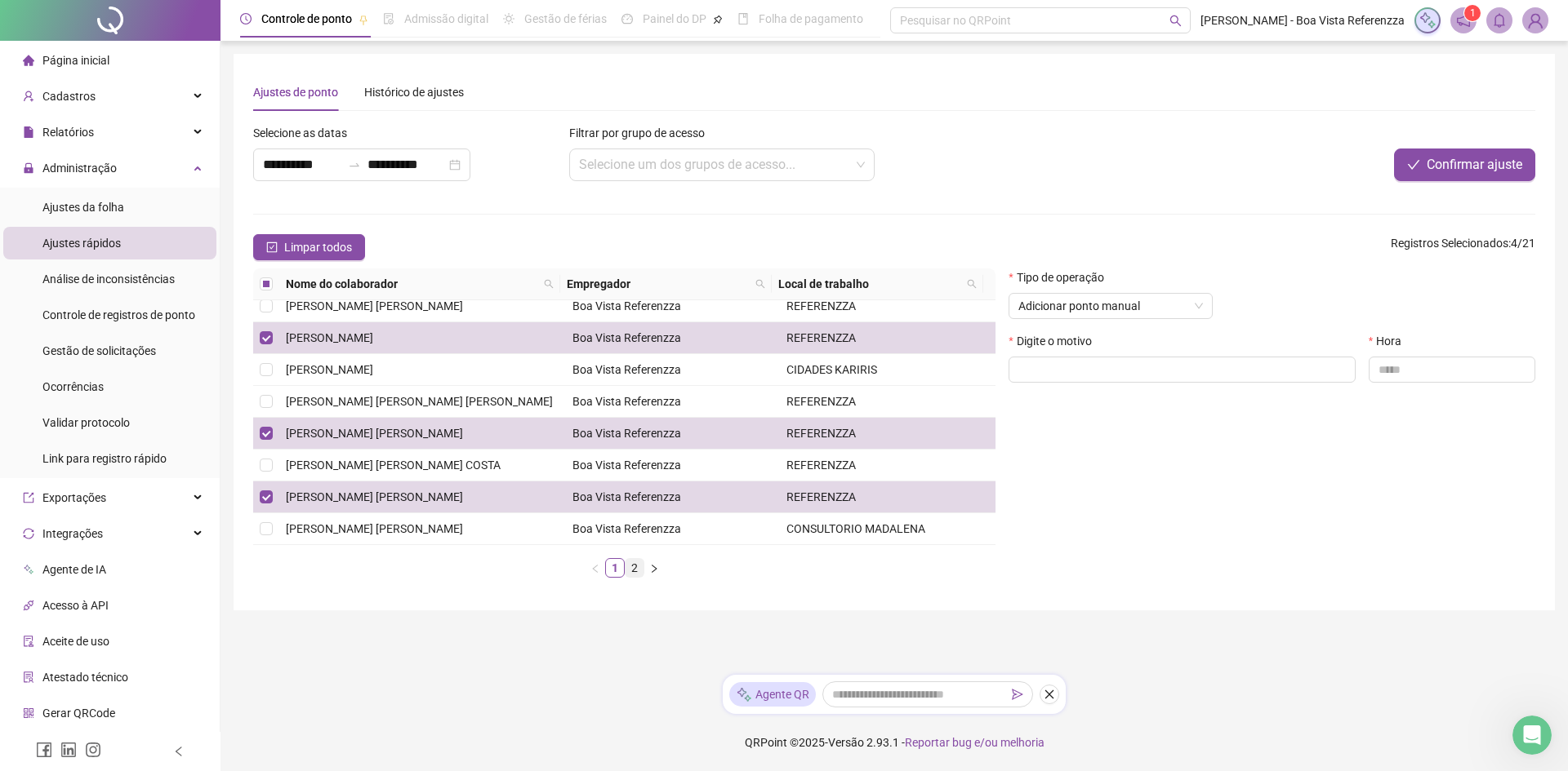
click at [634, 567] on link "2" at bounding box center [634, 568] width 18 height 18
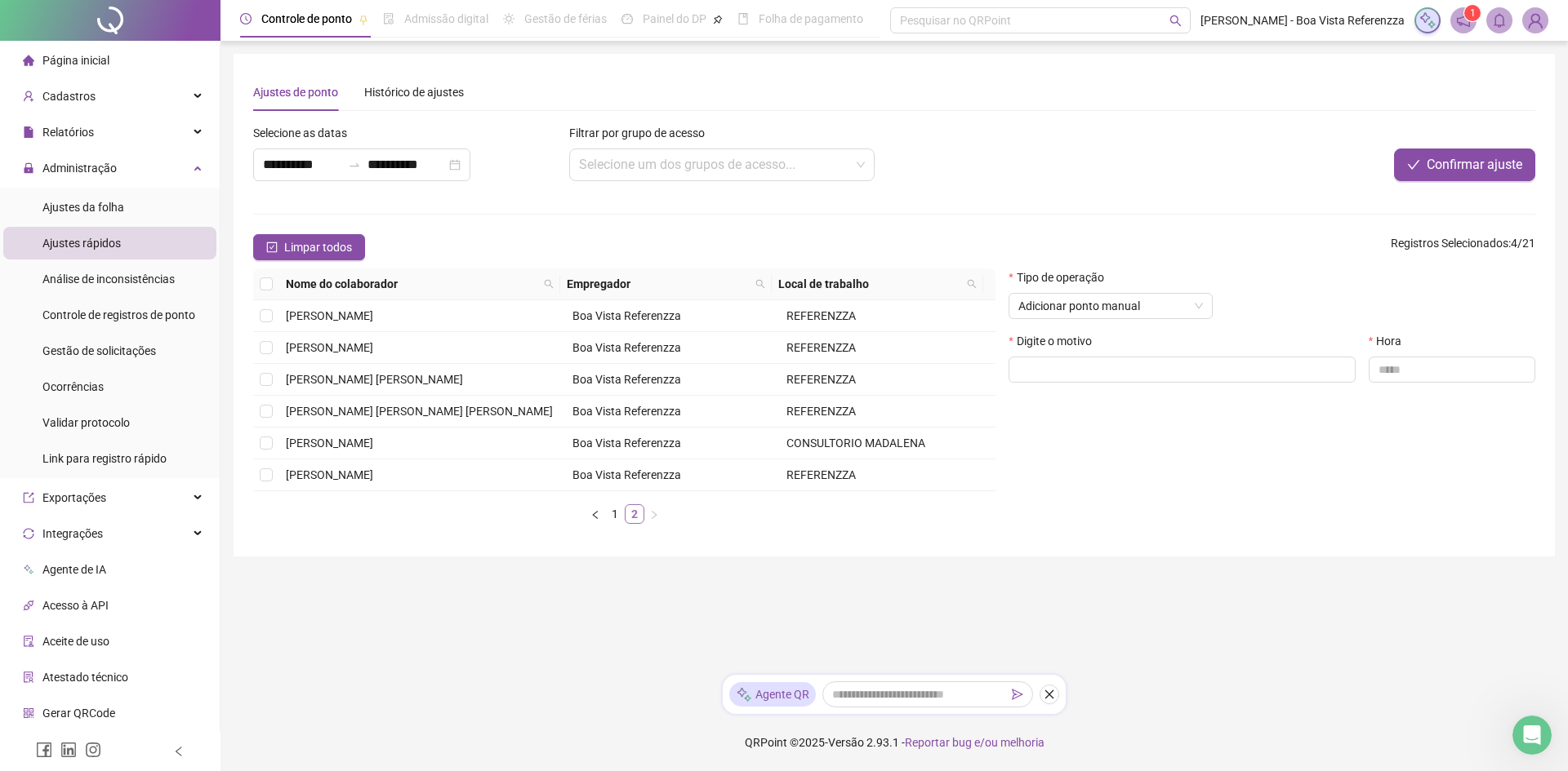
scroll to position [0, 0]
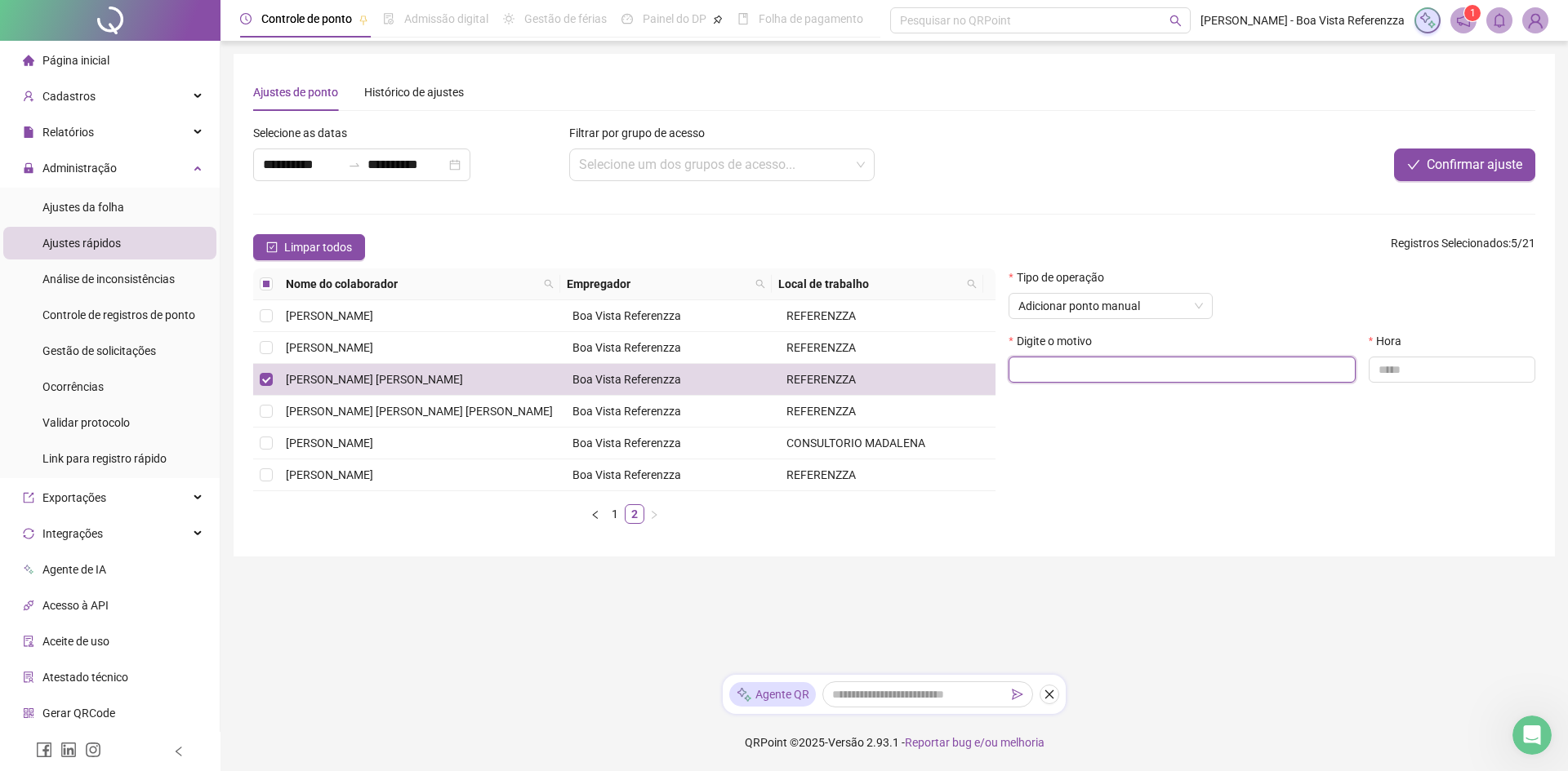
click at [1115, 371] on input "text" at bounding box center [1182, 370] width 347 height 26
type input "*********"
click at [1408, 373] on input "text" at bounding box center [1451, 370] width 167 height 26
type input "*****"
click at [1452, 160] on span "Confirmar ajuste" at bounding box center [1474, 164] width 95 height 20
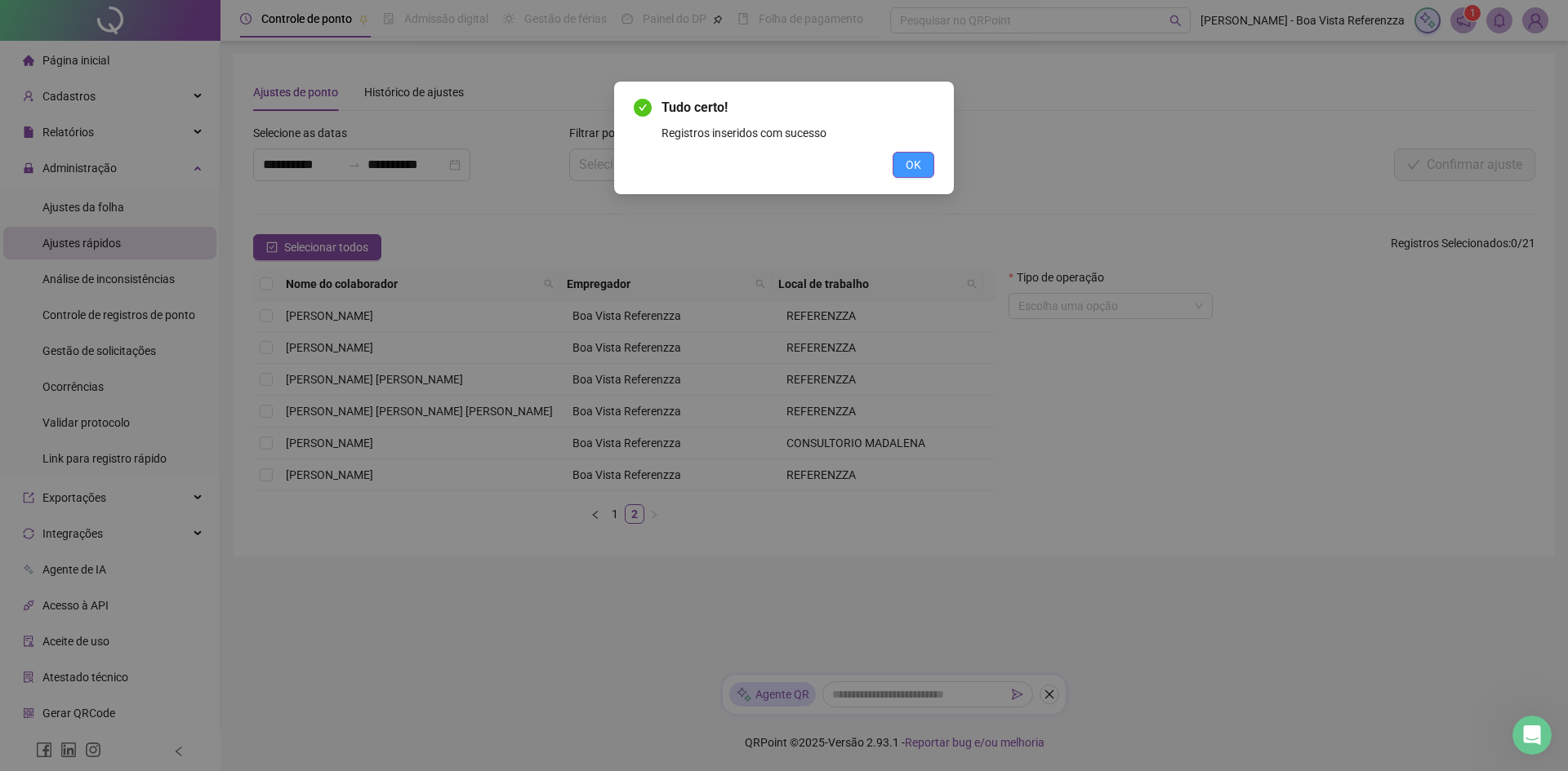
click at [916, 159] on span "OK" at bounding box center [913, 164] width 16 height 18
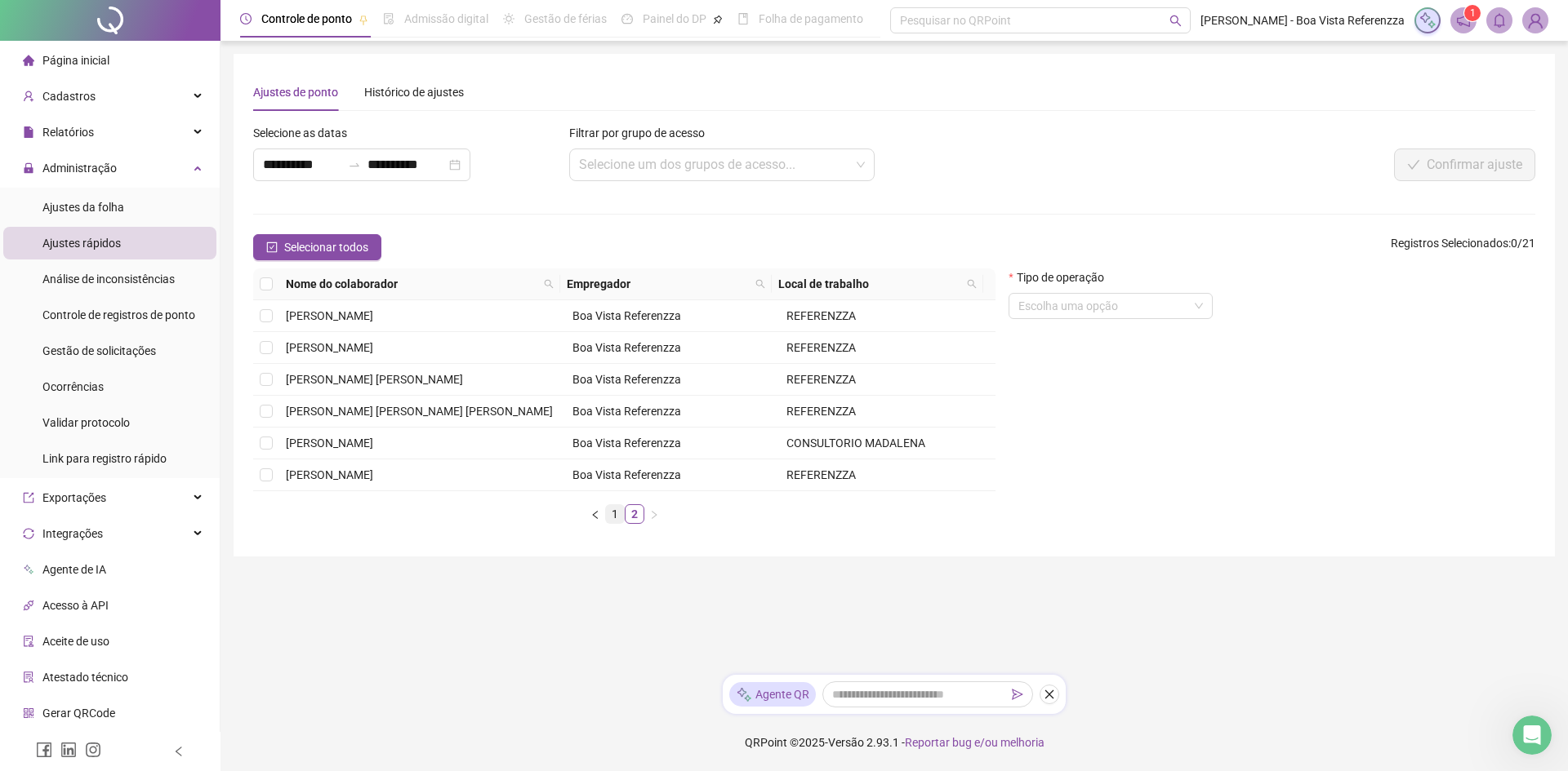
click at [609, 513] on link "1" at bounding box center [615, 514] width 18 height 18
